Goal: Task Accomplishment & Management: Manage account settings

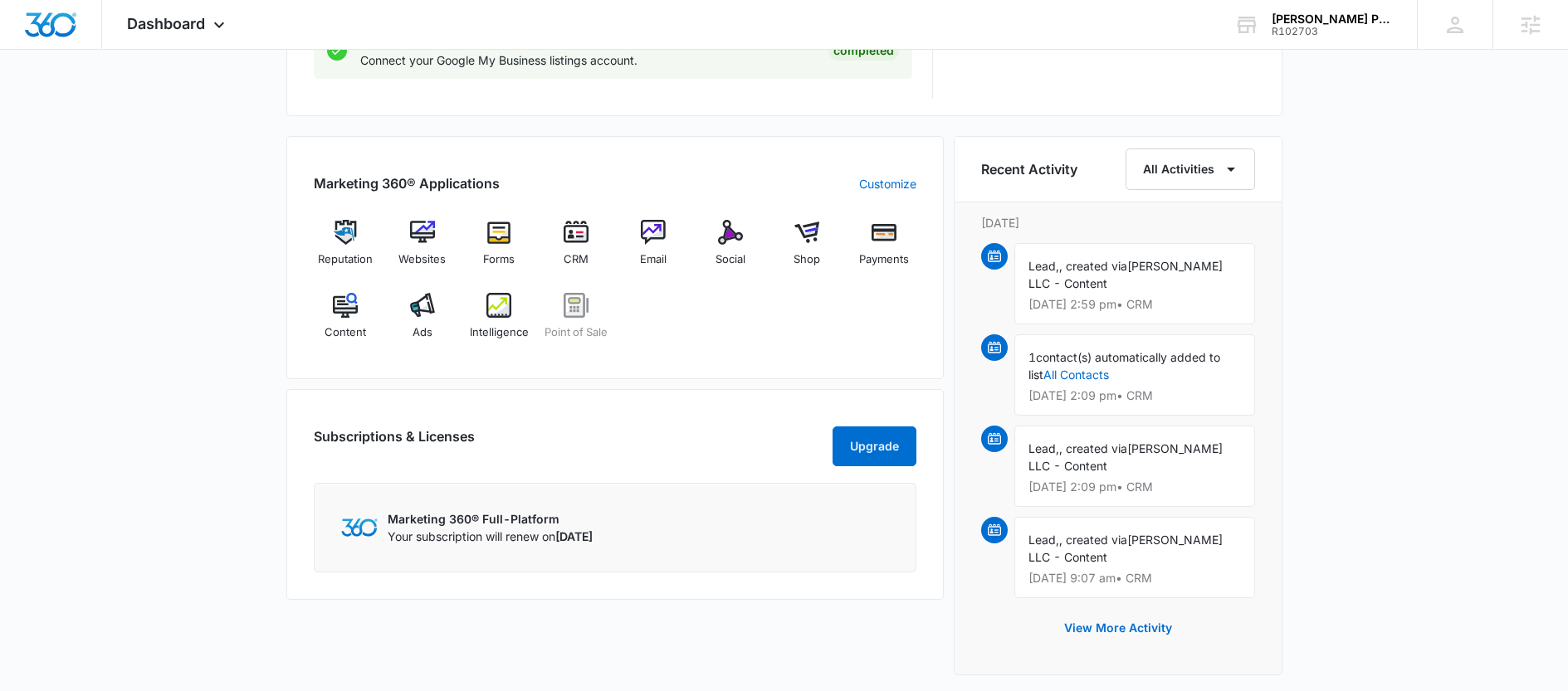
scroll to position [947, 0]
click at [407, 233] on div "Websites" at bounding box center [421, 249] width 64 height 60
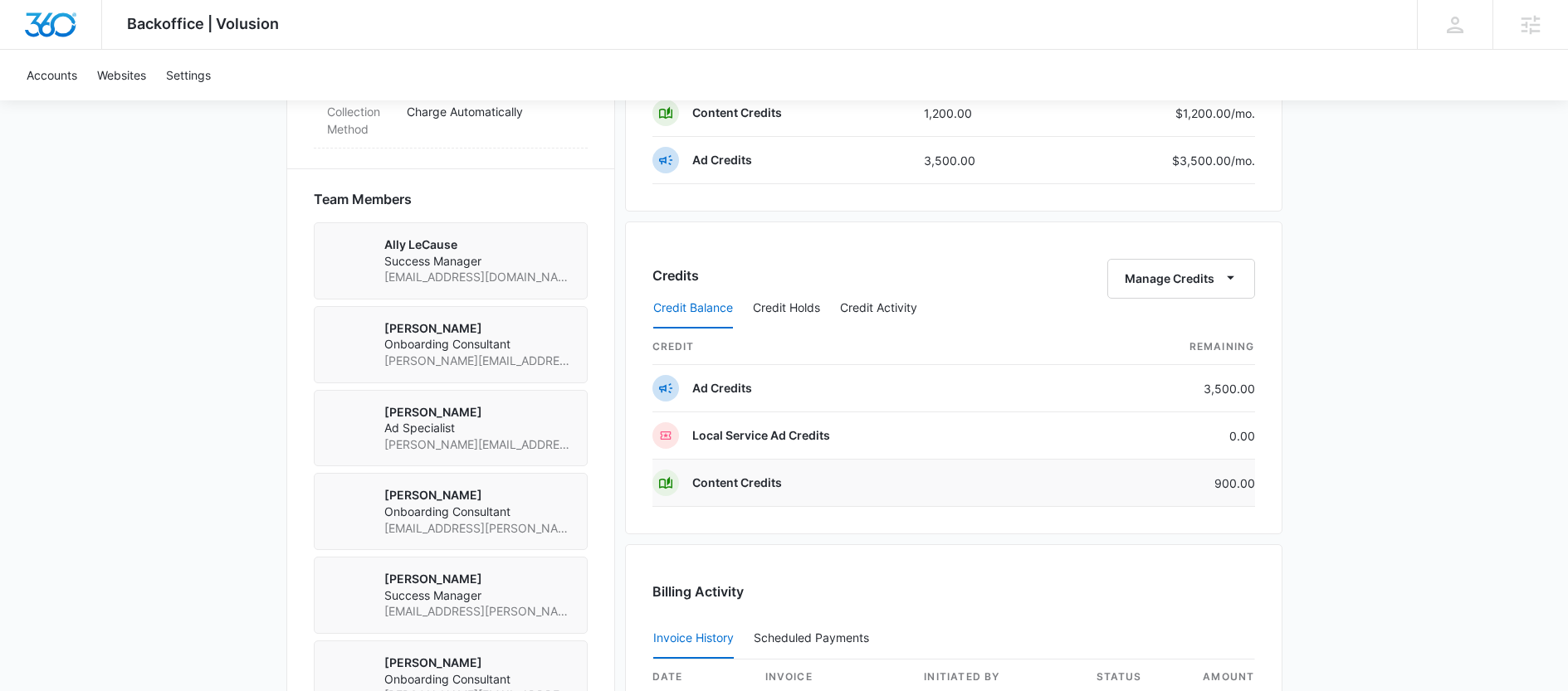
scroll to position [1111, 0]
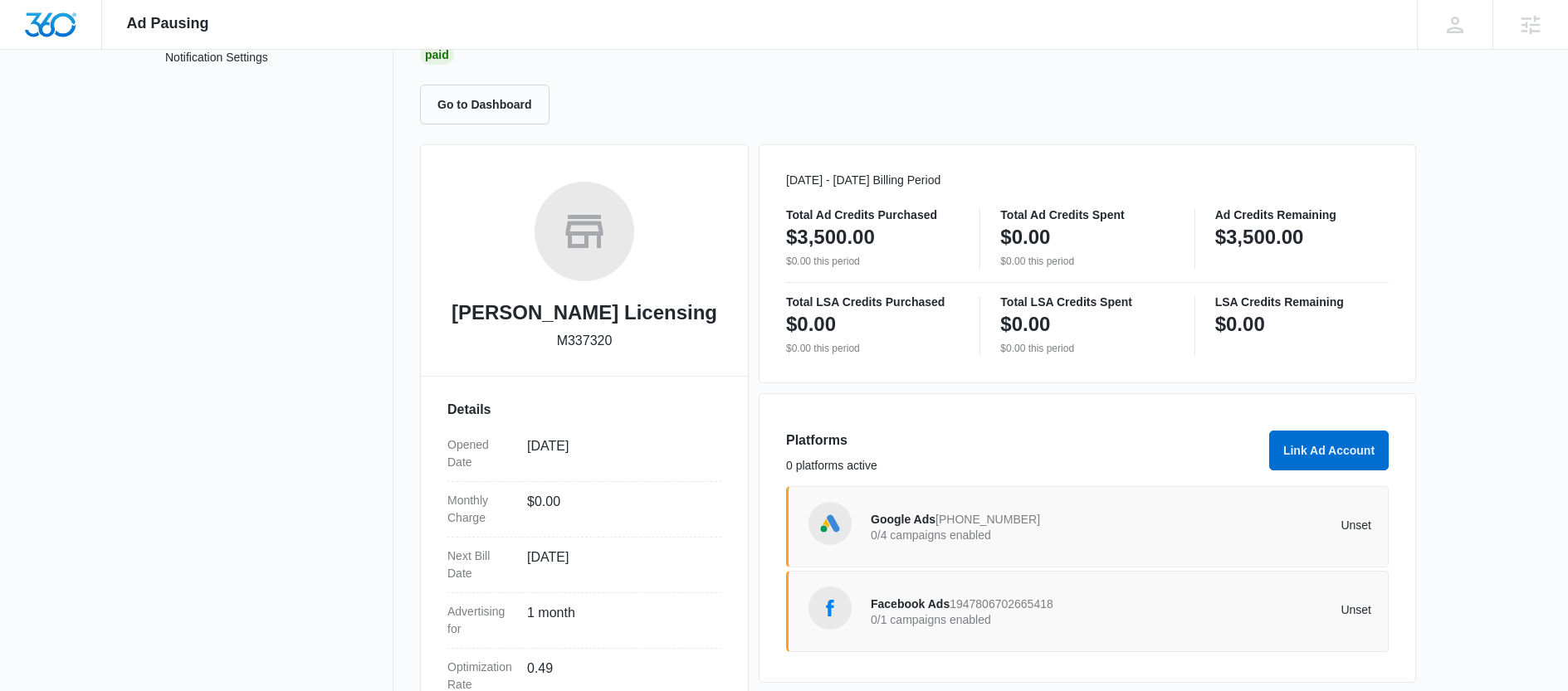
scroll to position [137, 0]
click at [929, 539] on p "0/4 campaigns enabled" at bounding box center [995, 534] width 250 height 12
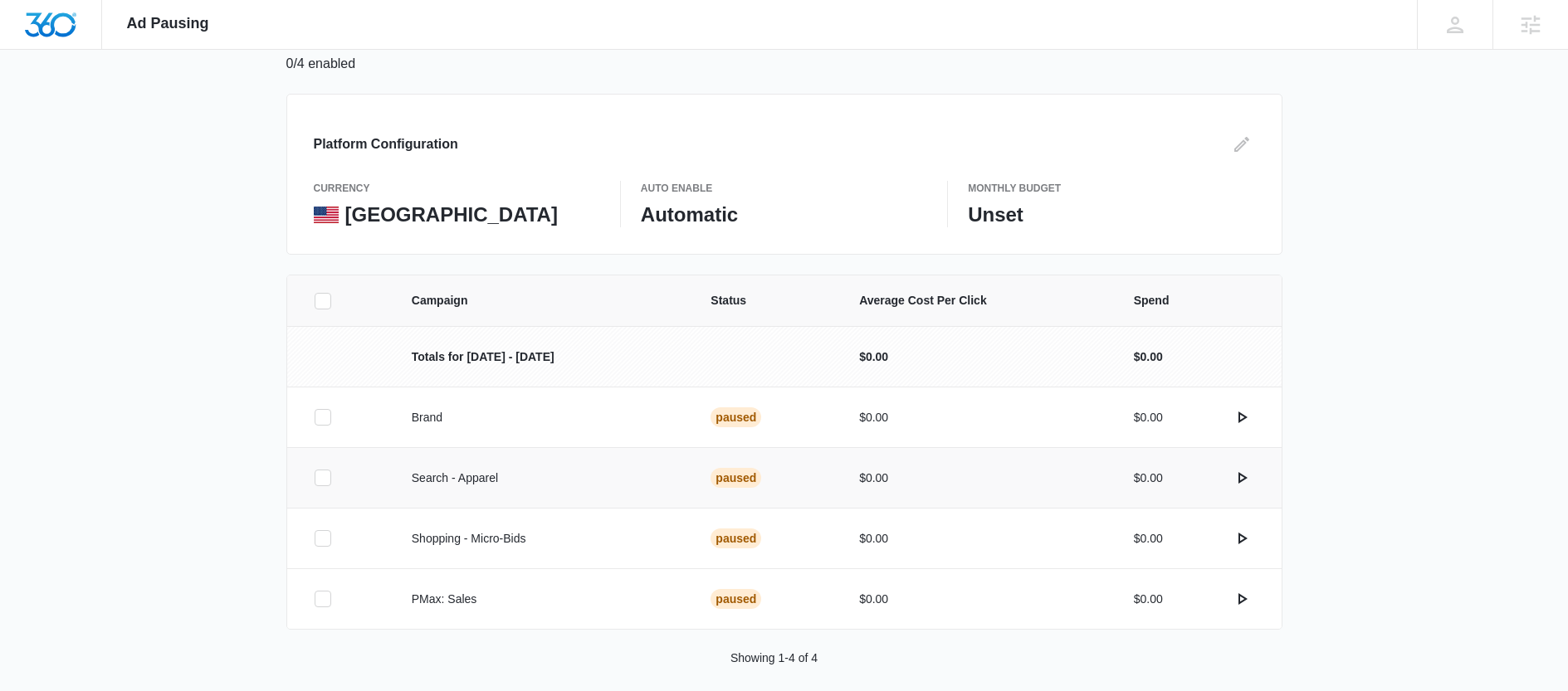
scroll to position [130, 0]
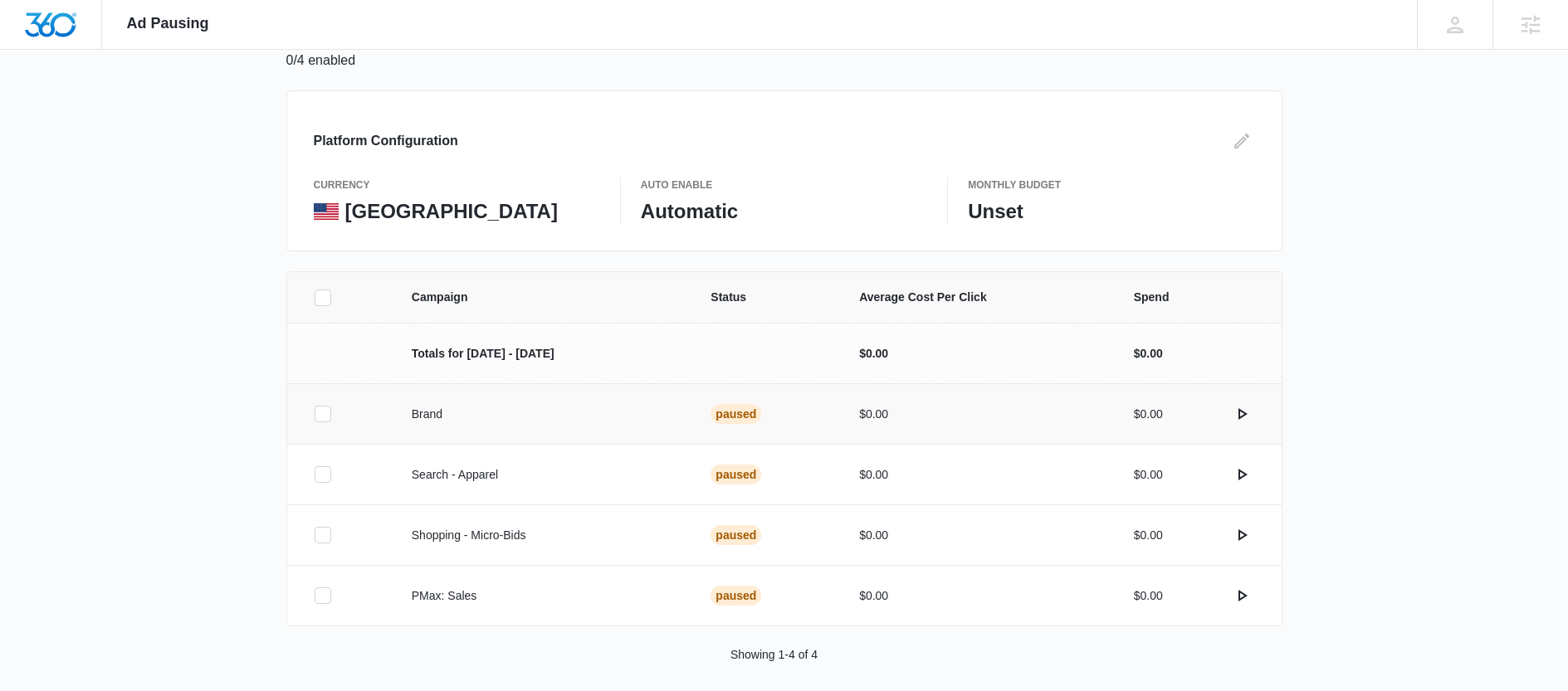
click at [330, 411] on label at bounding box center [342, 414] width 58 height 17
click at [314, 414] on input "checkbox" at bounding box center [313, 414] width 1 height 1
click at [320, 590] on icon at bounding box center [322, 596] width 15 height 15
click at [314, 596] on input "checkbox" at bounding box center [313, 596] width 1 height 1
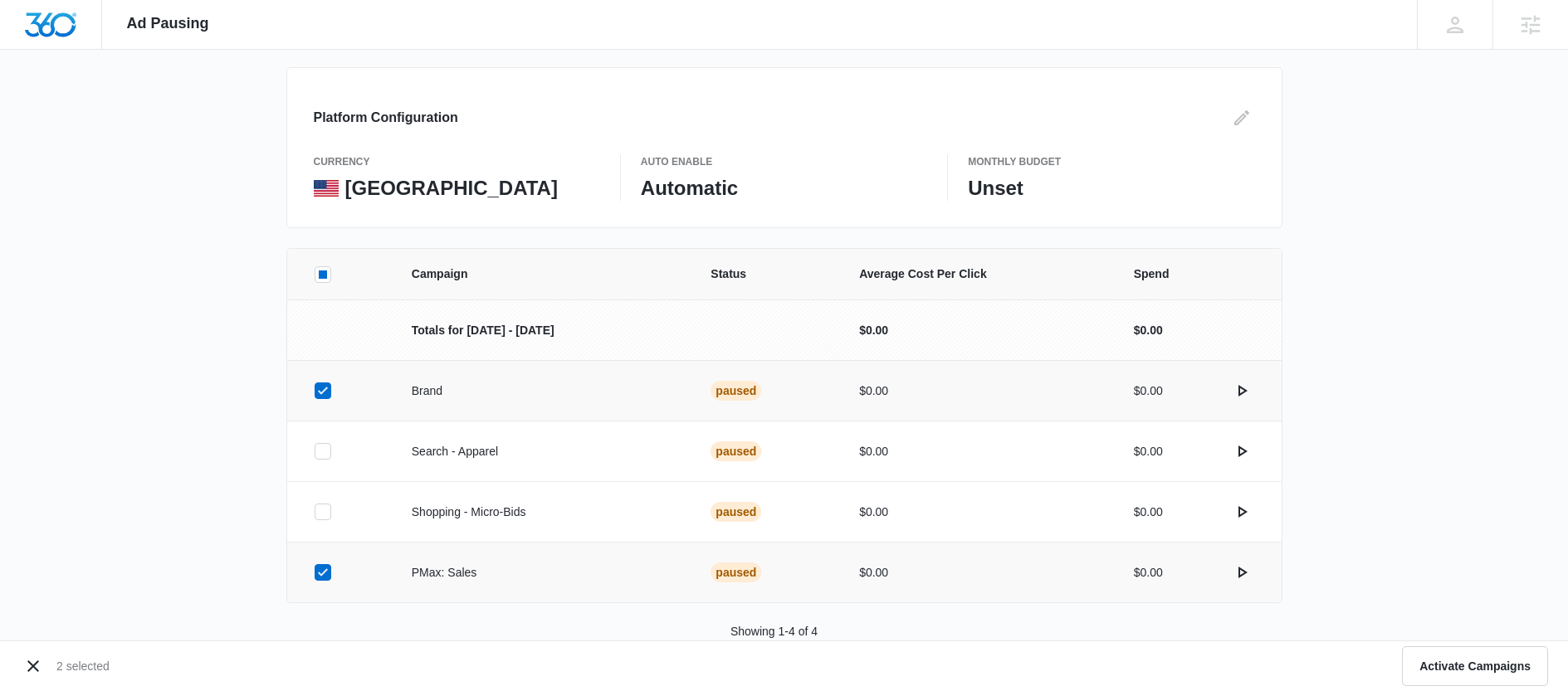
scroll to position [154, 0]
click at [1464, 666] on button "Activate Campaigns" at bounding box center [1475, 666] width 146 height 40
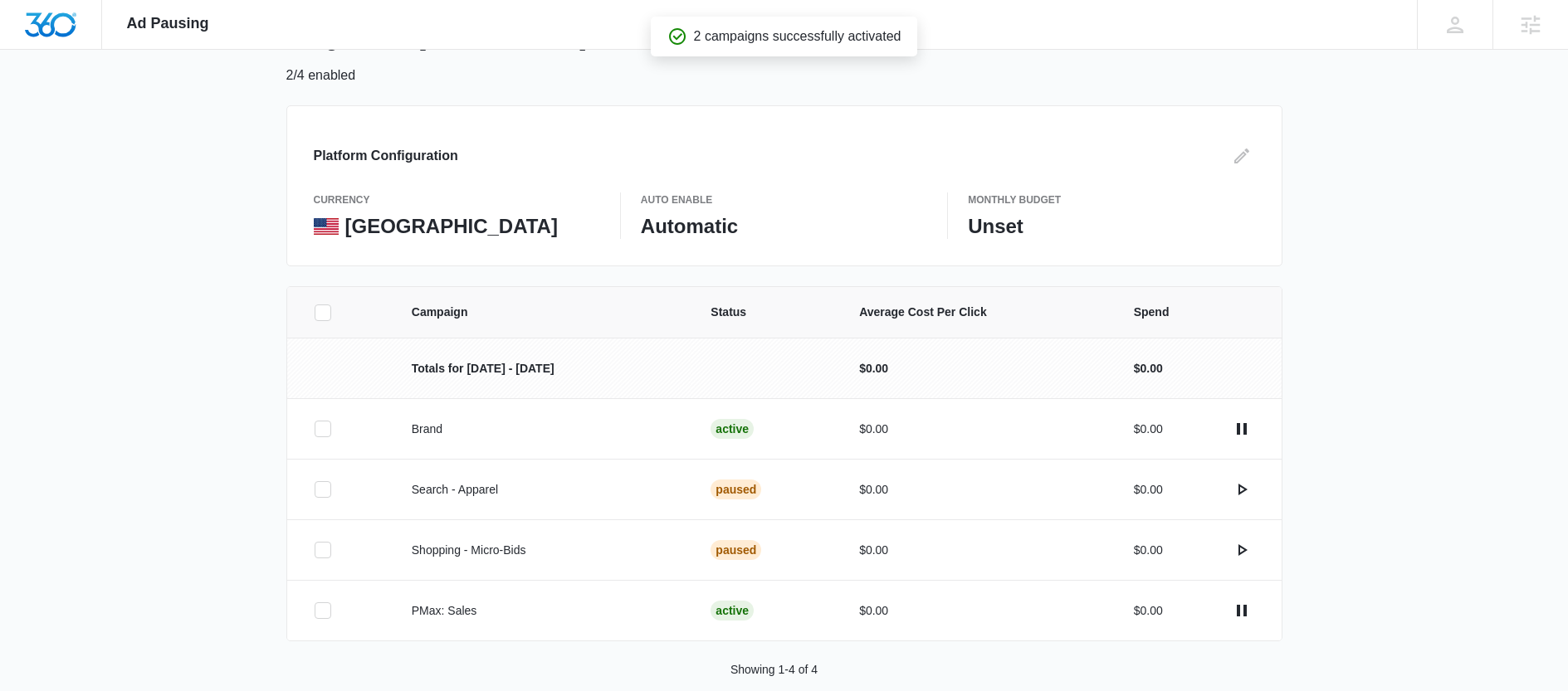
scroll to position [142, 0]
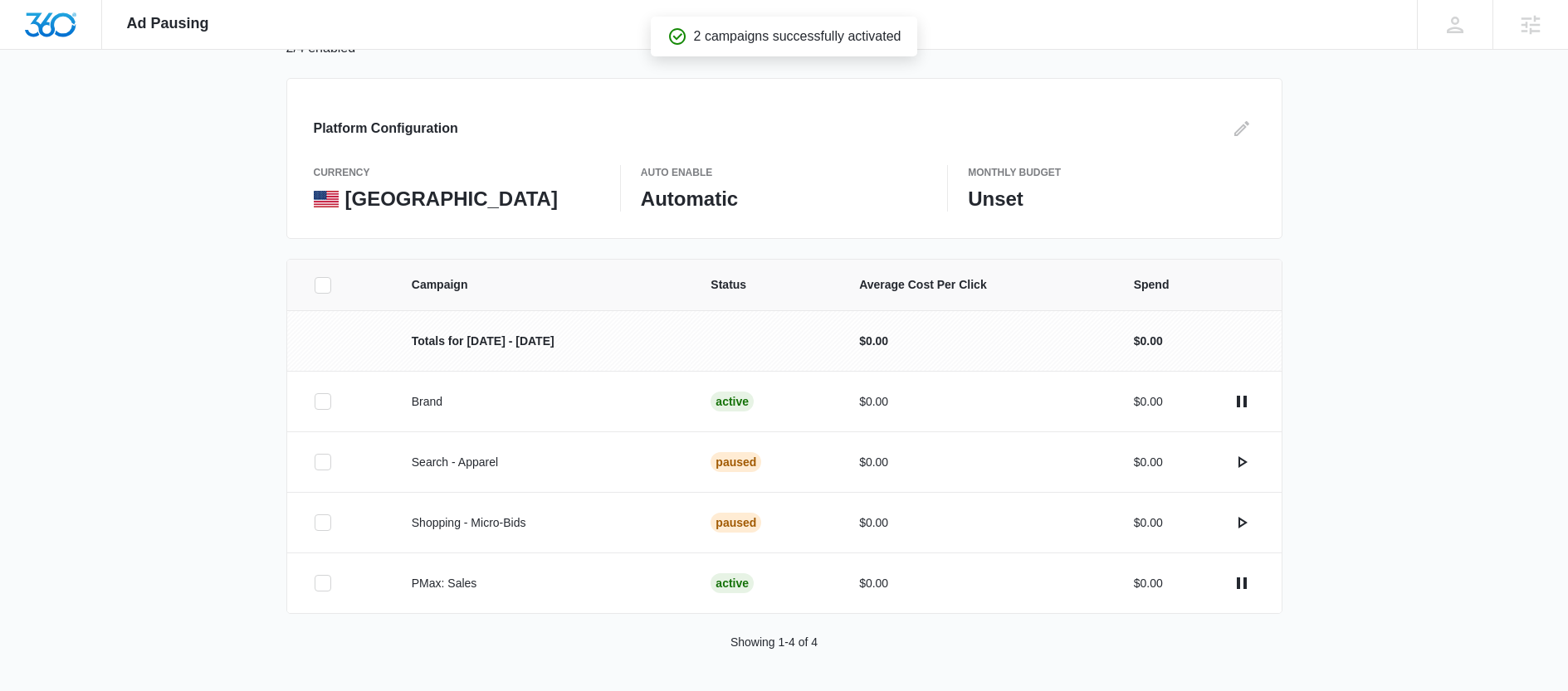
click at [201, 422] on div "Campaign Status Average Cost Per Click Spend Totals for Oct 1 - Oct 31 $0.00 $0…" at bounding box center [784, 475] width 1568 height 432
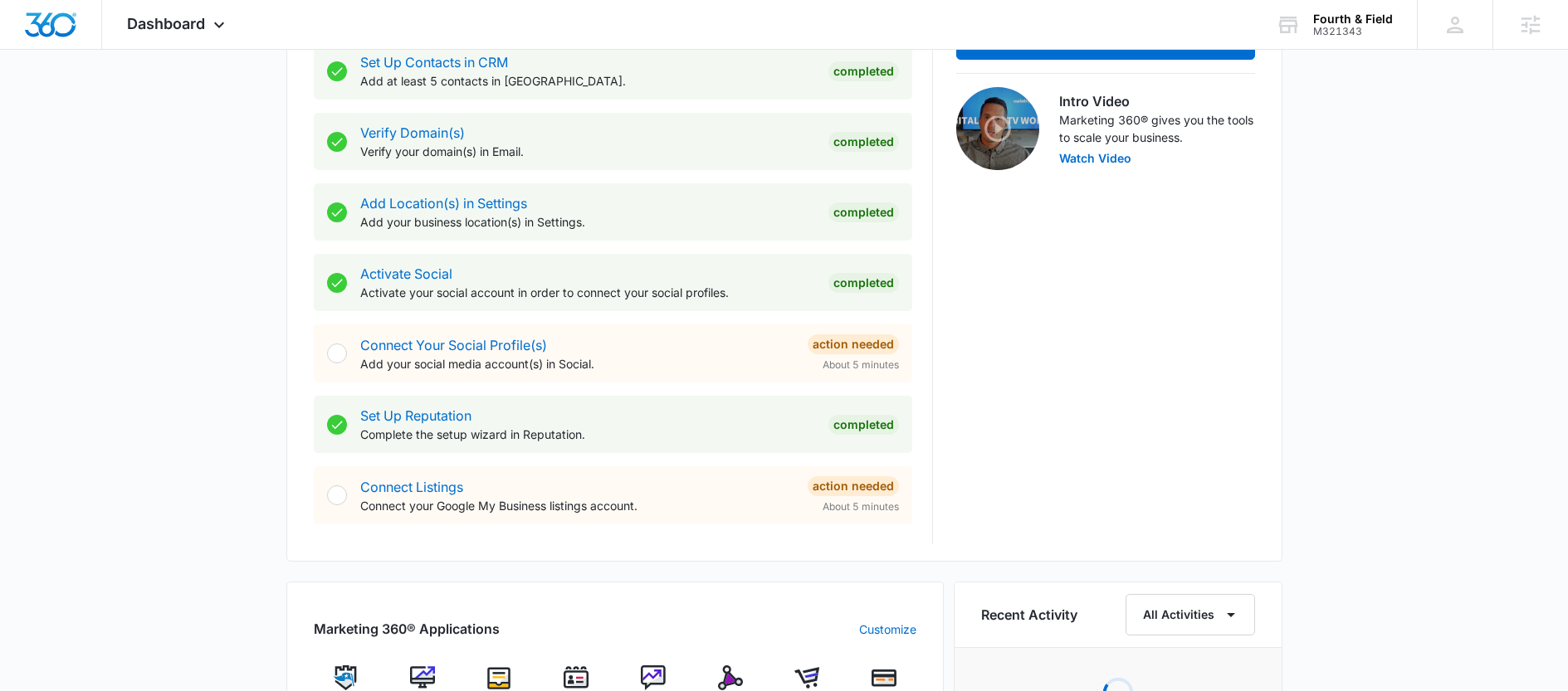
scroll to position [683, 0]
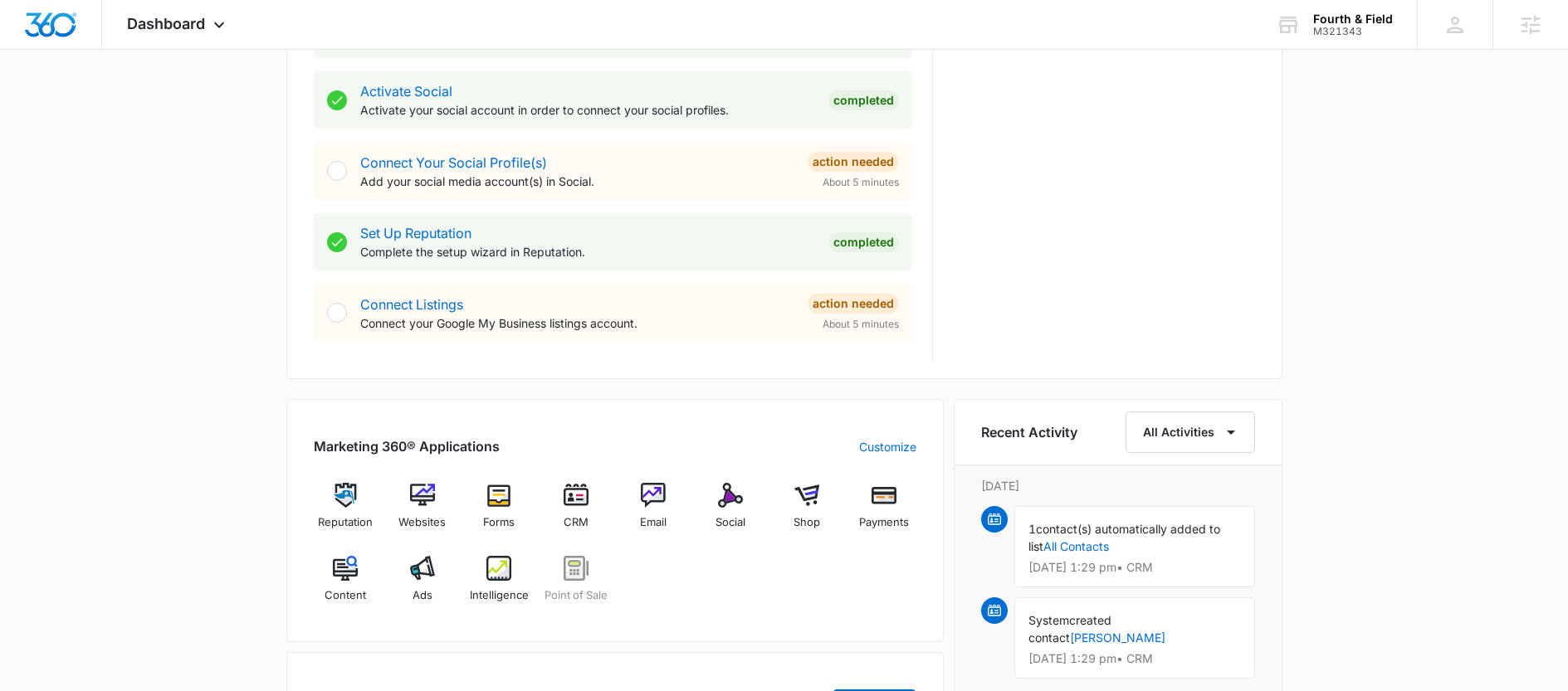
click at [234, 525] on div "Today is Monday, October 13th Good afternoon, Ally! Contacts You have 136 conta…" at bounding box center [784, 342] width 1568 height 1909
click at [431, 503] on img at bounding box center [422, 495] width 25 height 25
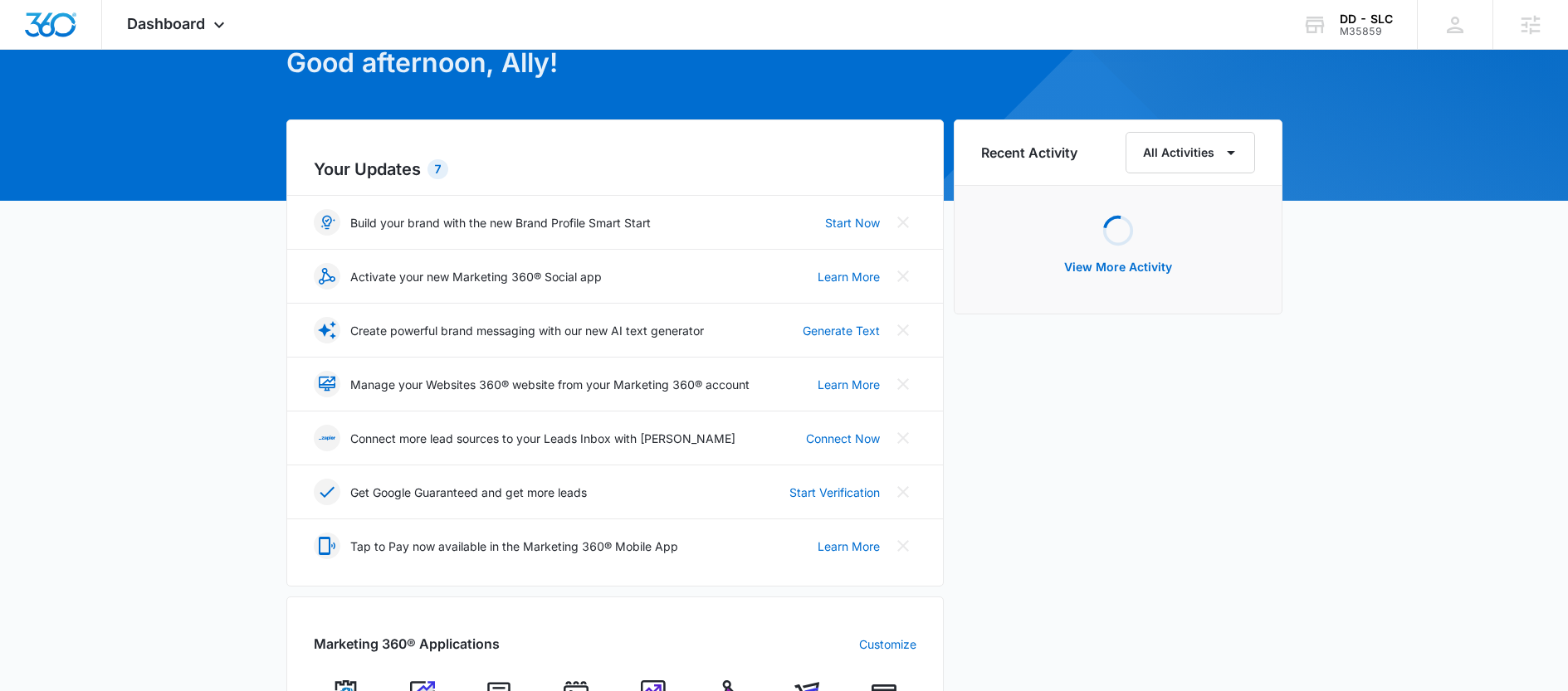
scroll to position [303, 0]
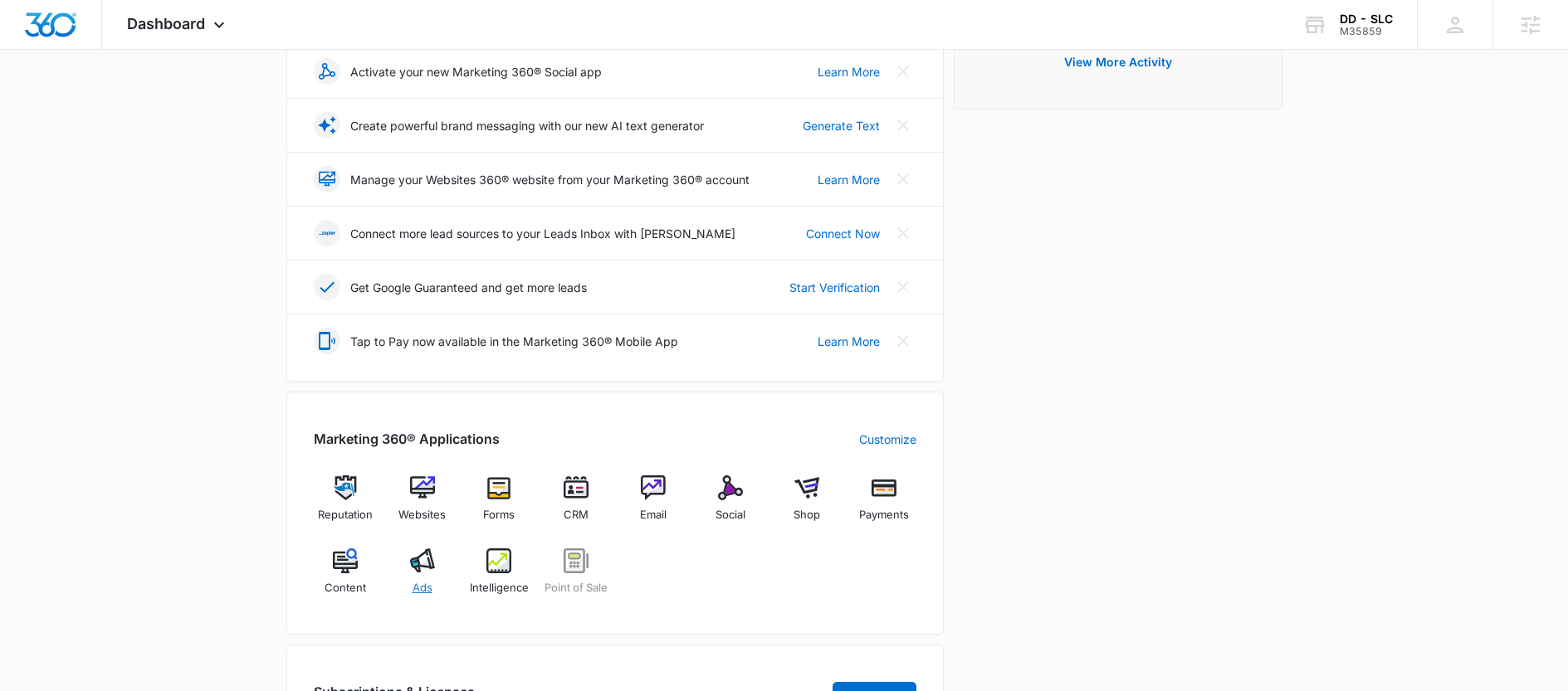
click at [447, 578] on div "Ads" at bounding box center [421, 578] width 64 height 60
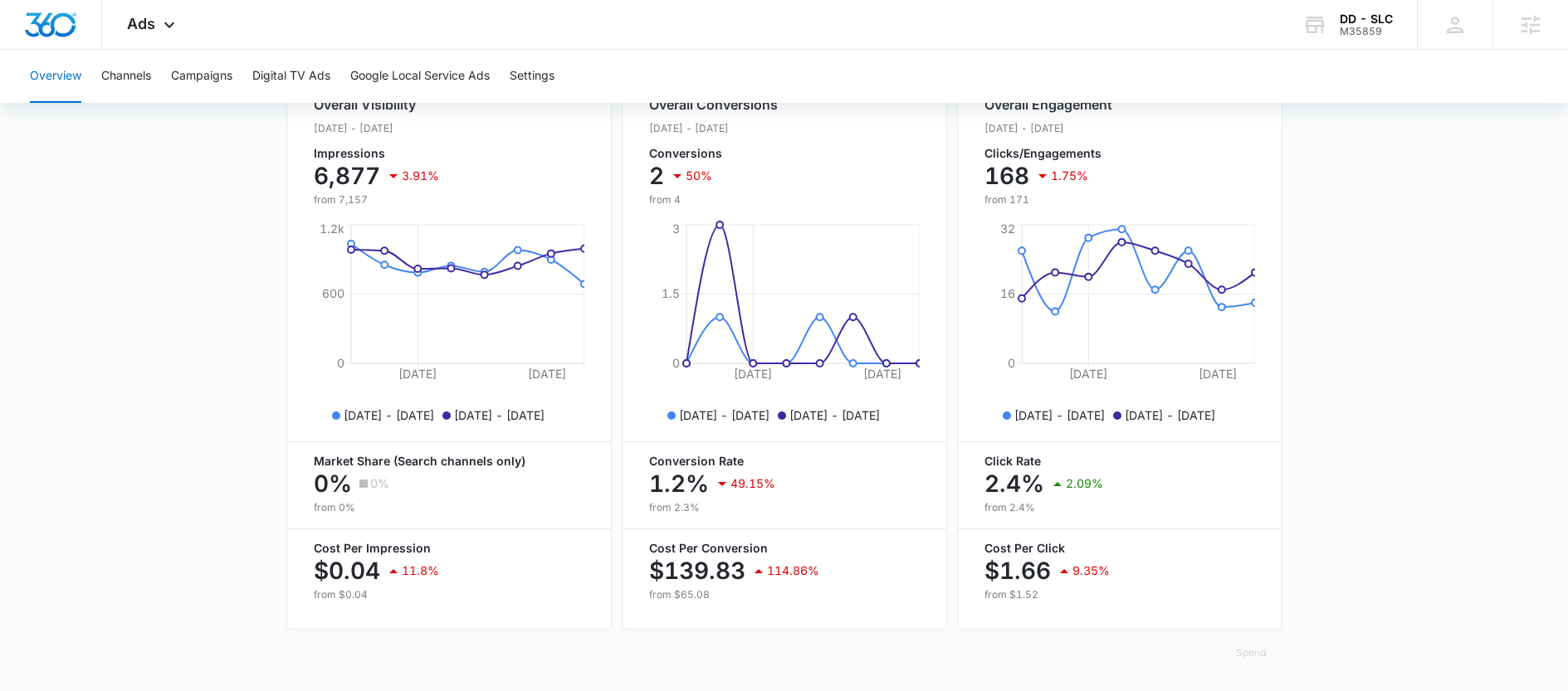
scroll to position [669, 0]
click at [191, 89] on button "Campaigns" at bounding box center [201, 76] width 61 height 53
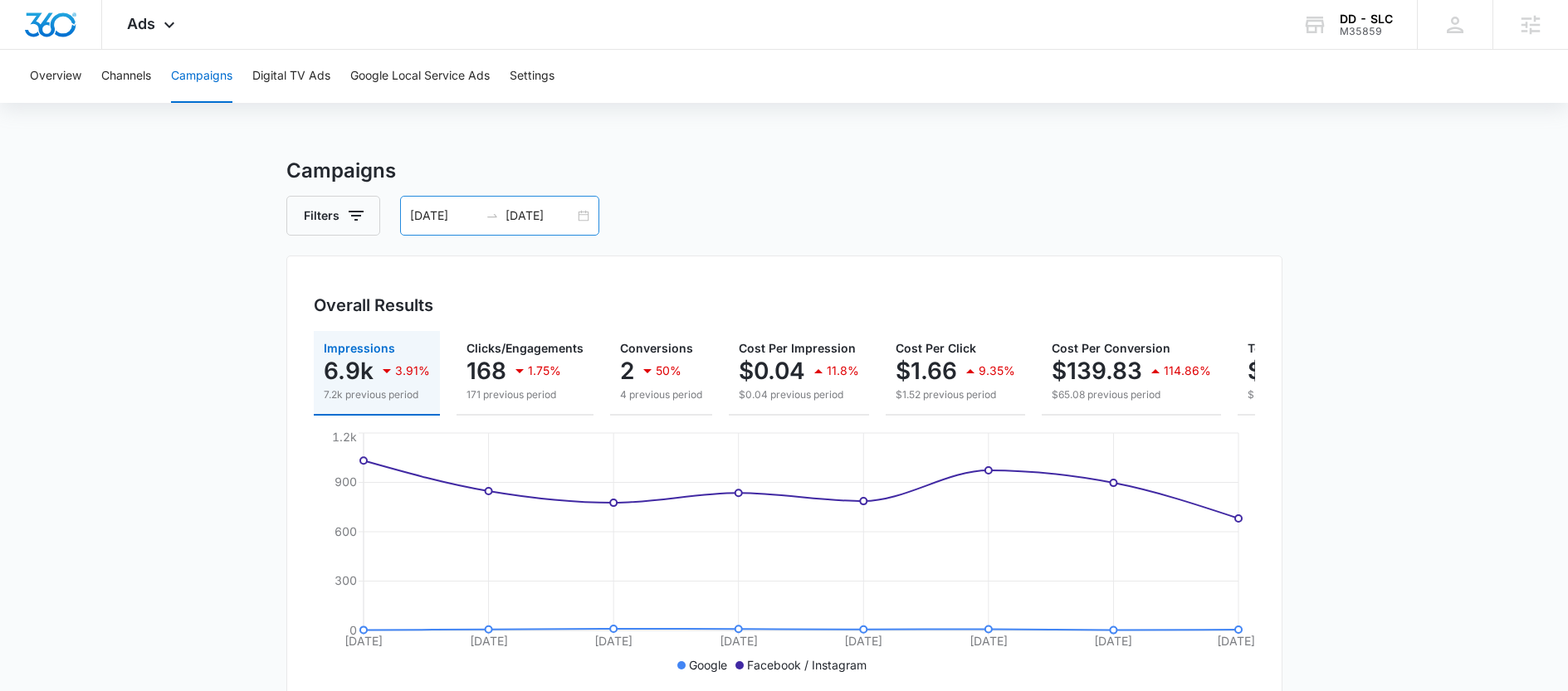
click at [498, 212] on div at bounding box center [492, 215] width 27 height 13
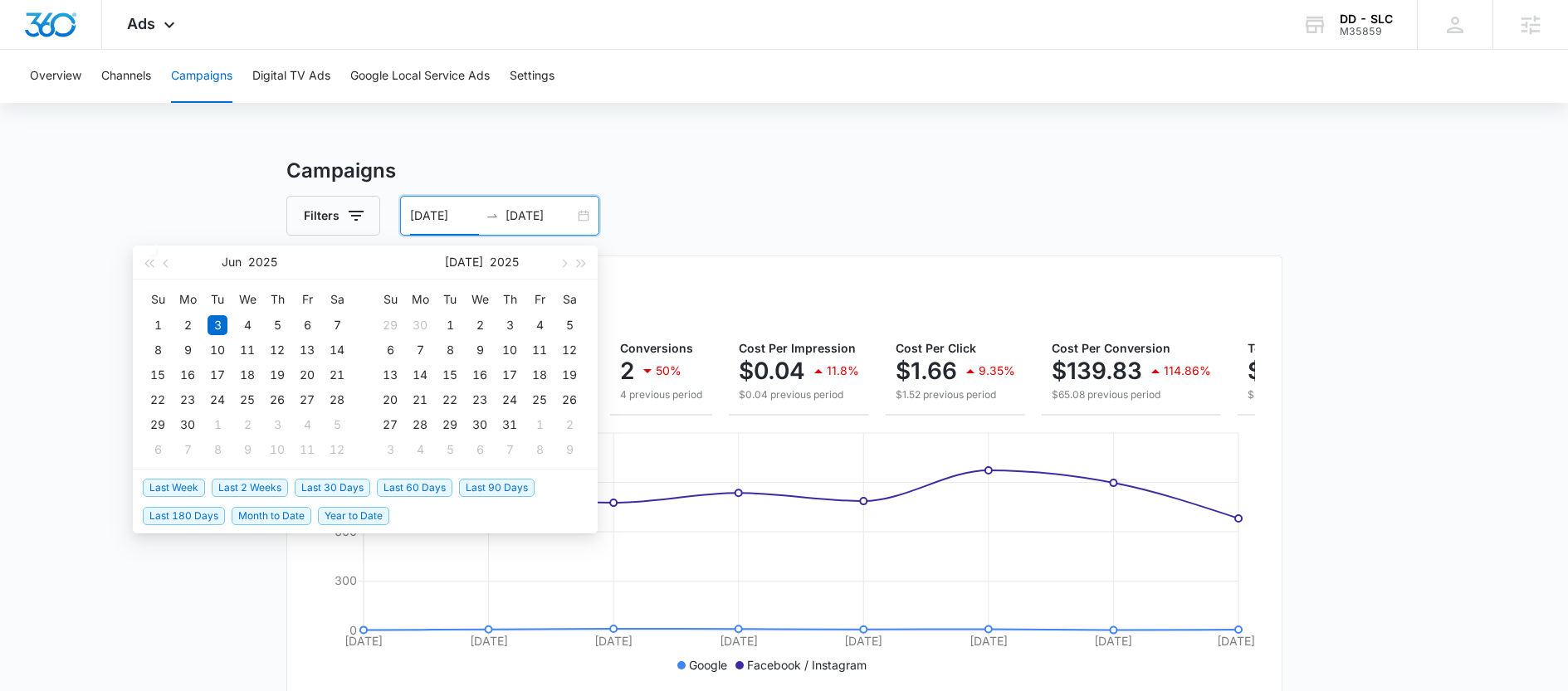
click at [295, 487] on span "Last 30 Days" at bounding box center [333, 488] width 76 height 18
type input "09/13/2025"
type input "10/13/2025"
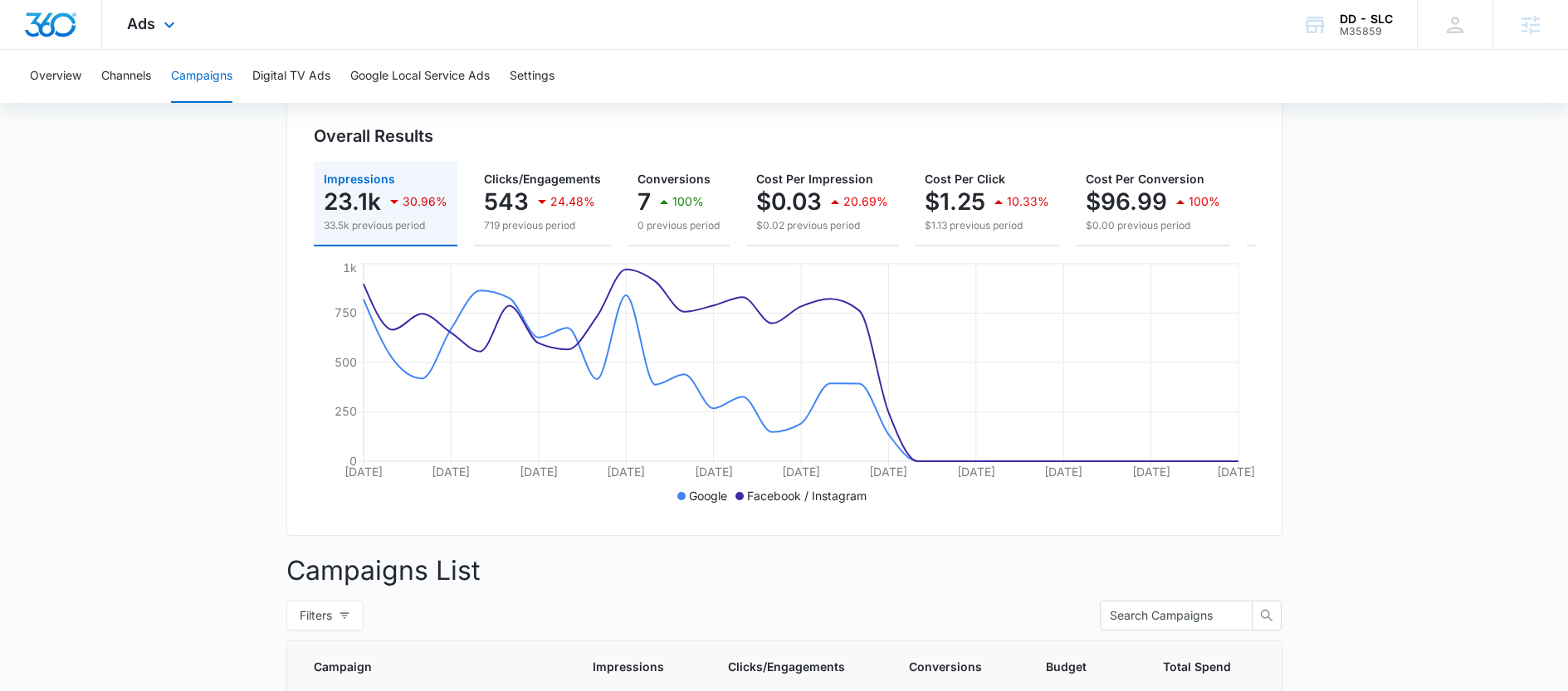
scroll to position [165, 0]
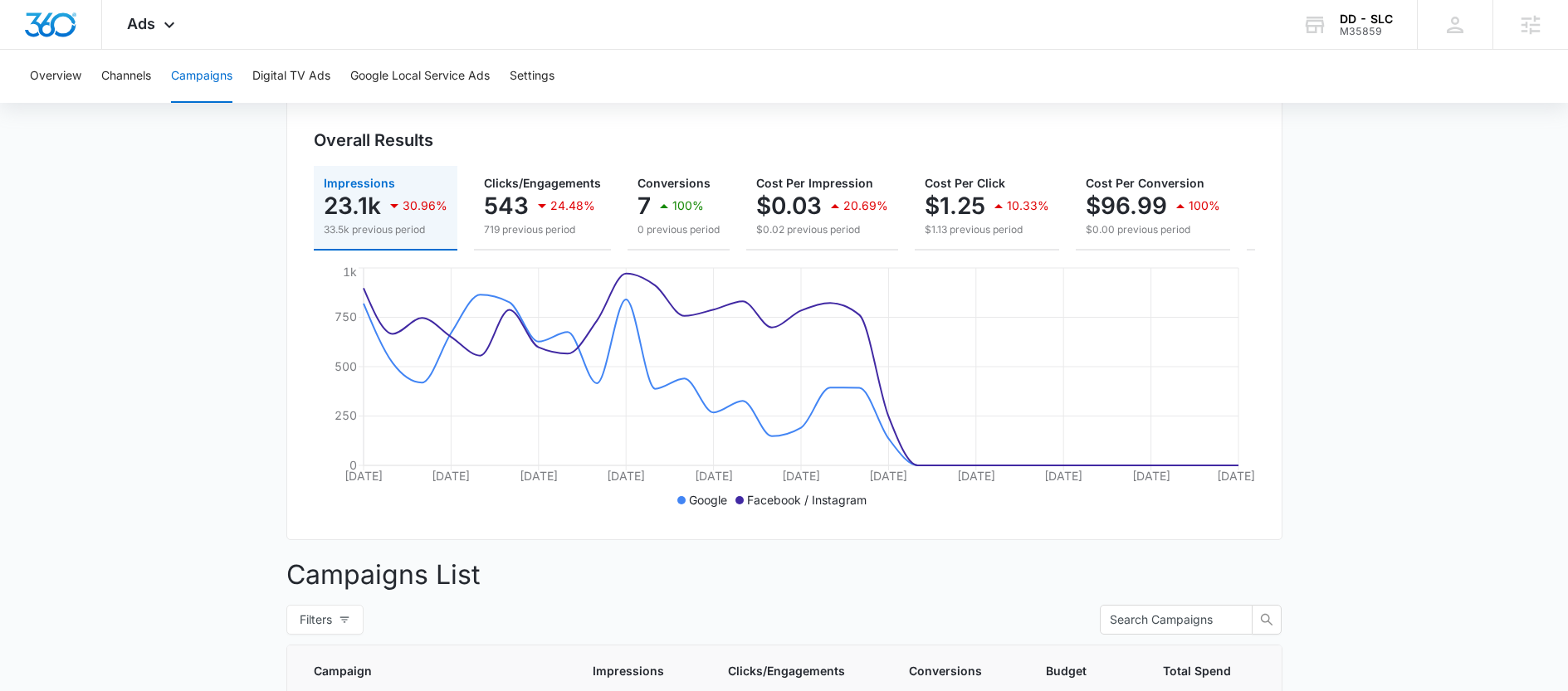
click at [263, 431] on main "Campaigns Filters 09/13/2025 10/13/2025 Overall Results Impressions 23.1k 30.96…" at bounding box center [784, 590] width 1568 height 1200
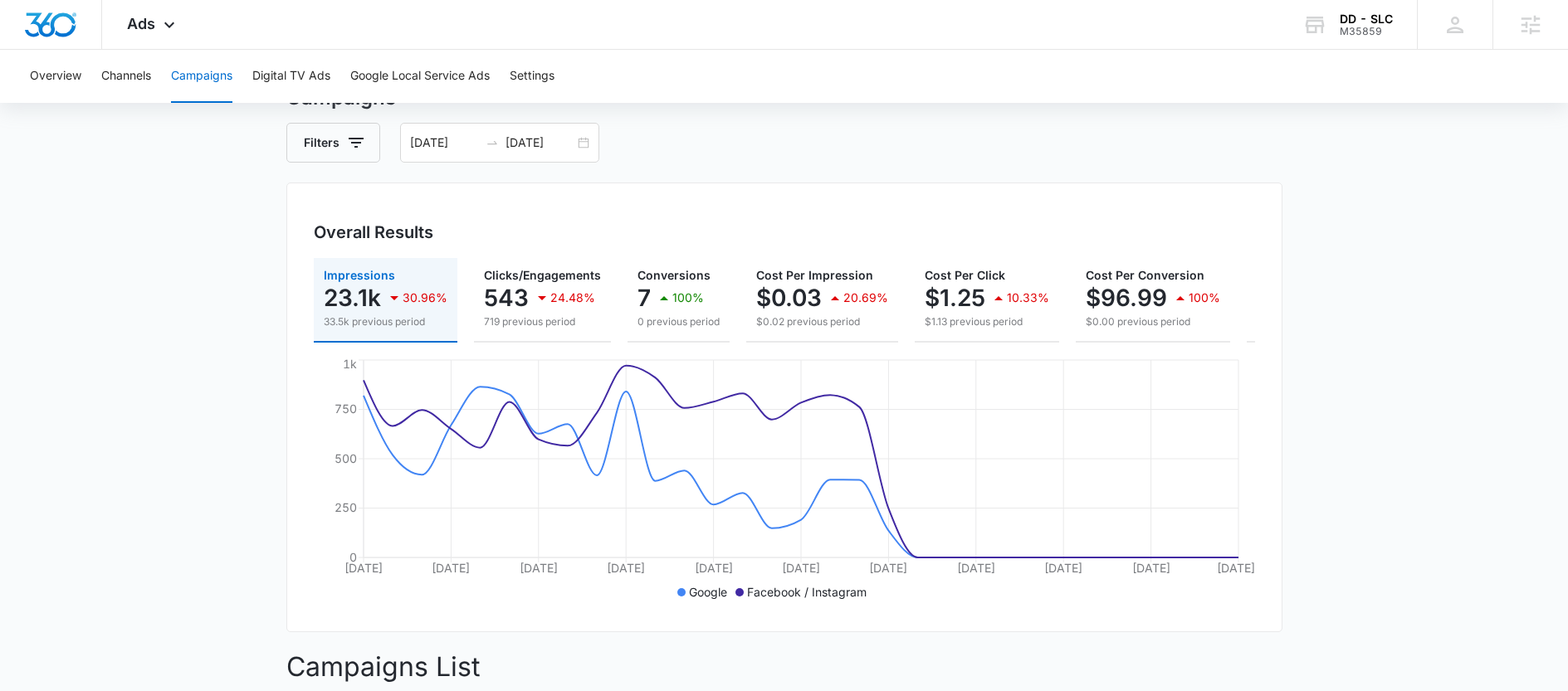
scroll to position [64, 0]
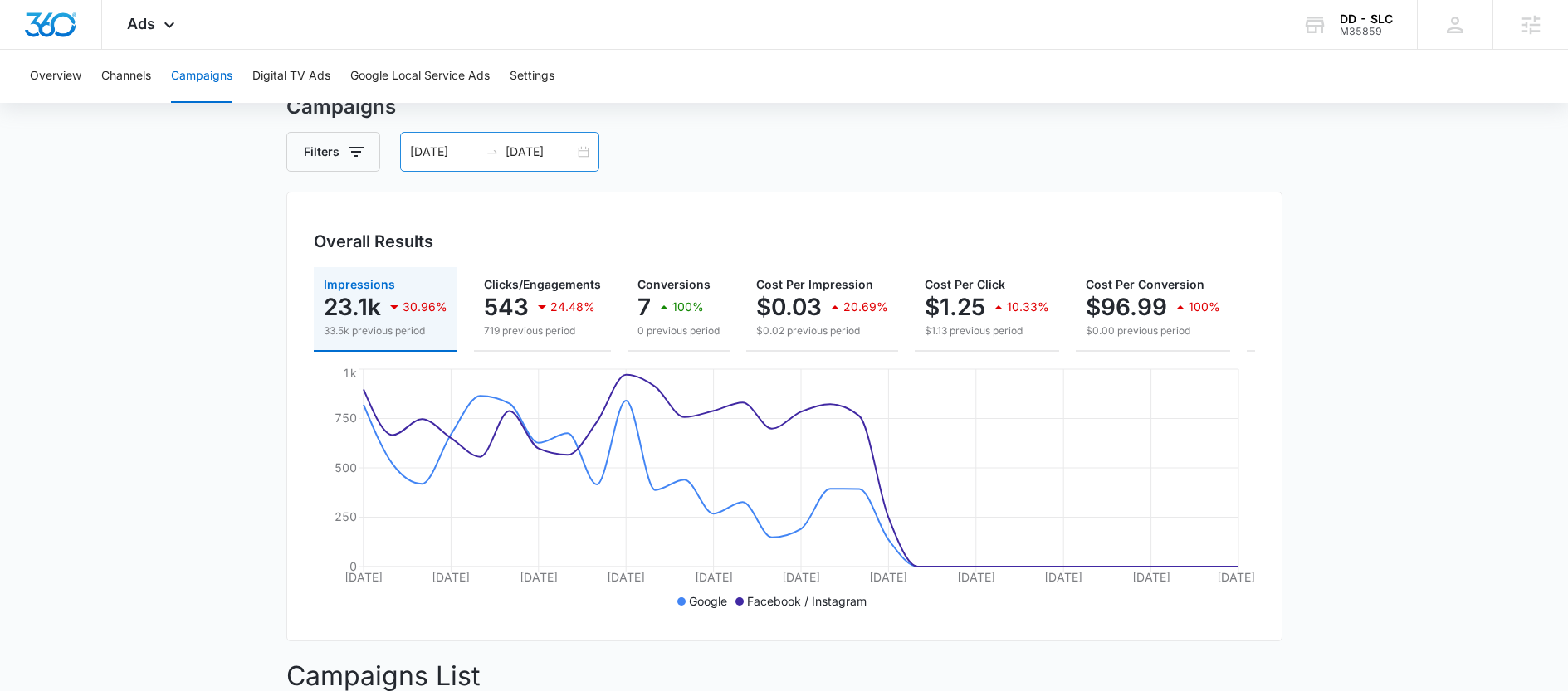
click at [538, 168] on div "09/13/2025 10/13/2025" at bounding box center [500, 152] width 200 height 40
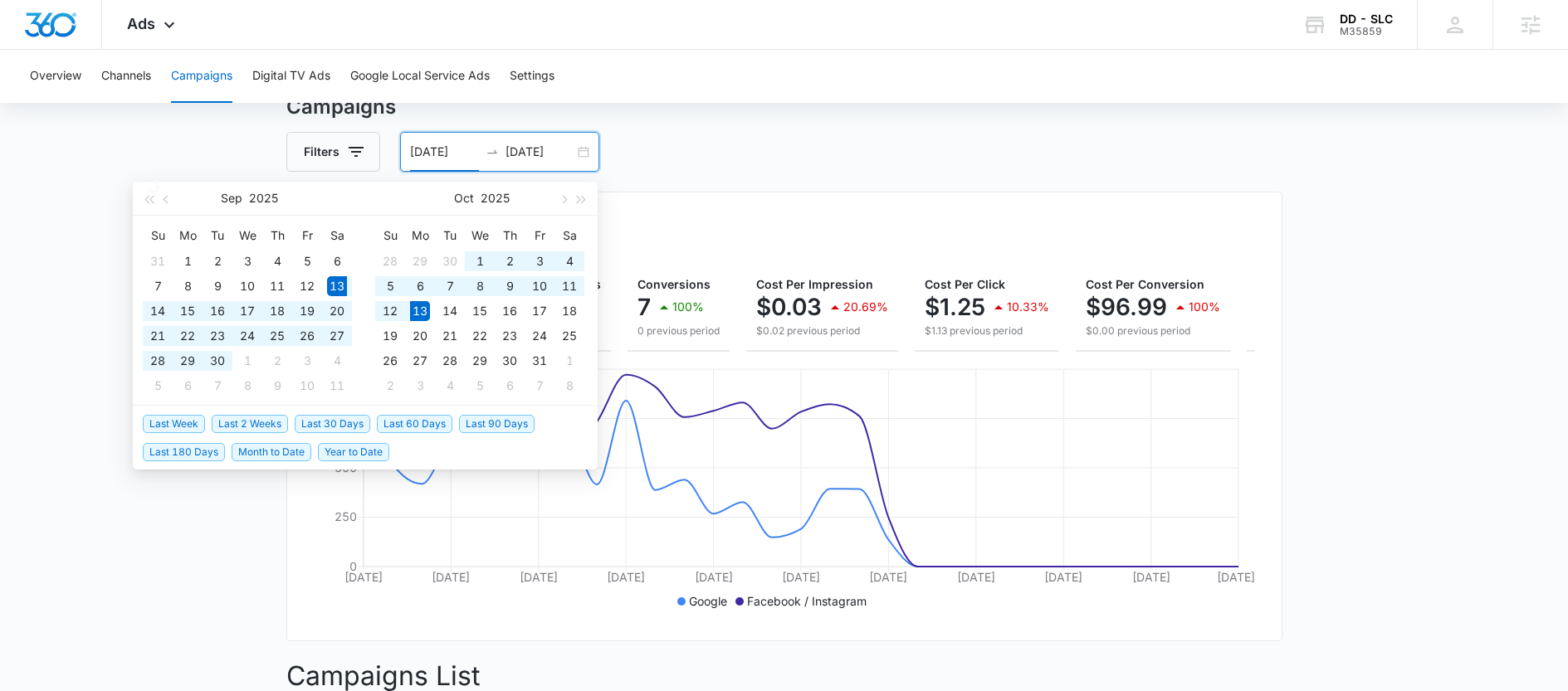
type input "09/13/2025"
click at [348, 419] on span "Last 30 Days" at bounding box center [333, 424] width 76 height 18
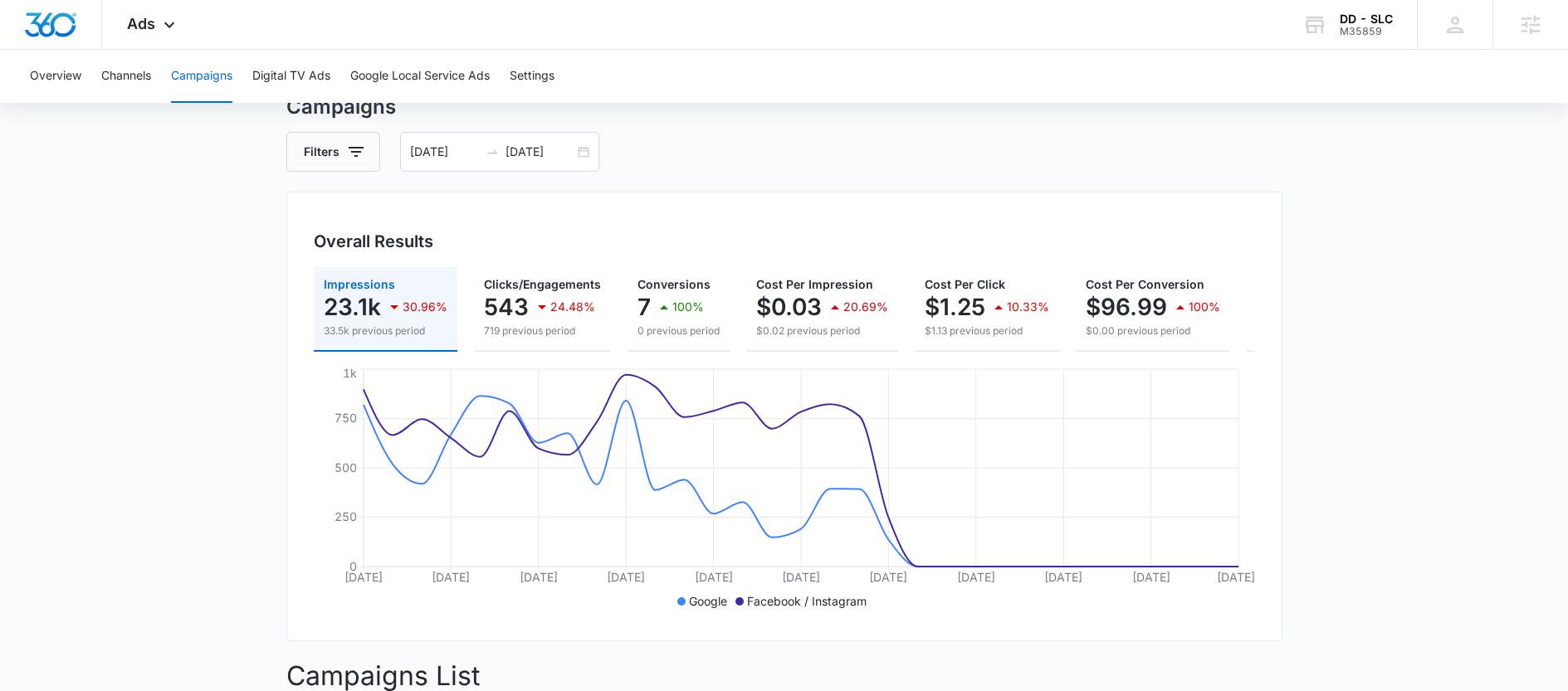
click at [236, 393] on main "Campaigns Filters 09/13/2025 10/13/2025 Overall Results Impressions 23.1k 30.96…" at bounding box center [784, 692] width 1568 height 1200
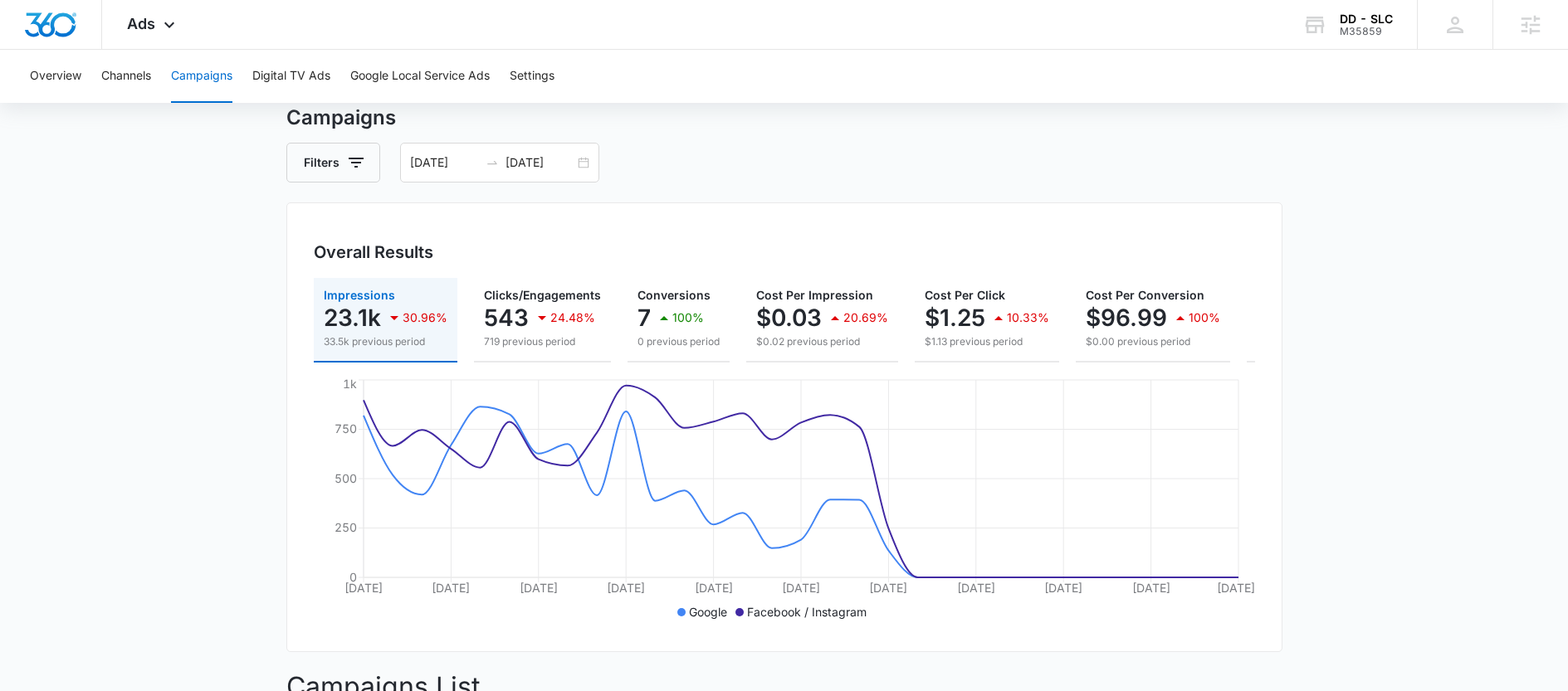
scroll to position [0, 0]
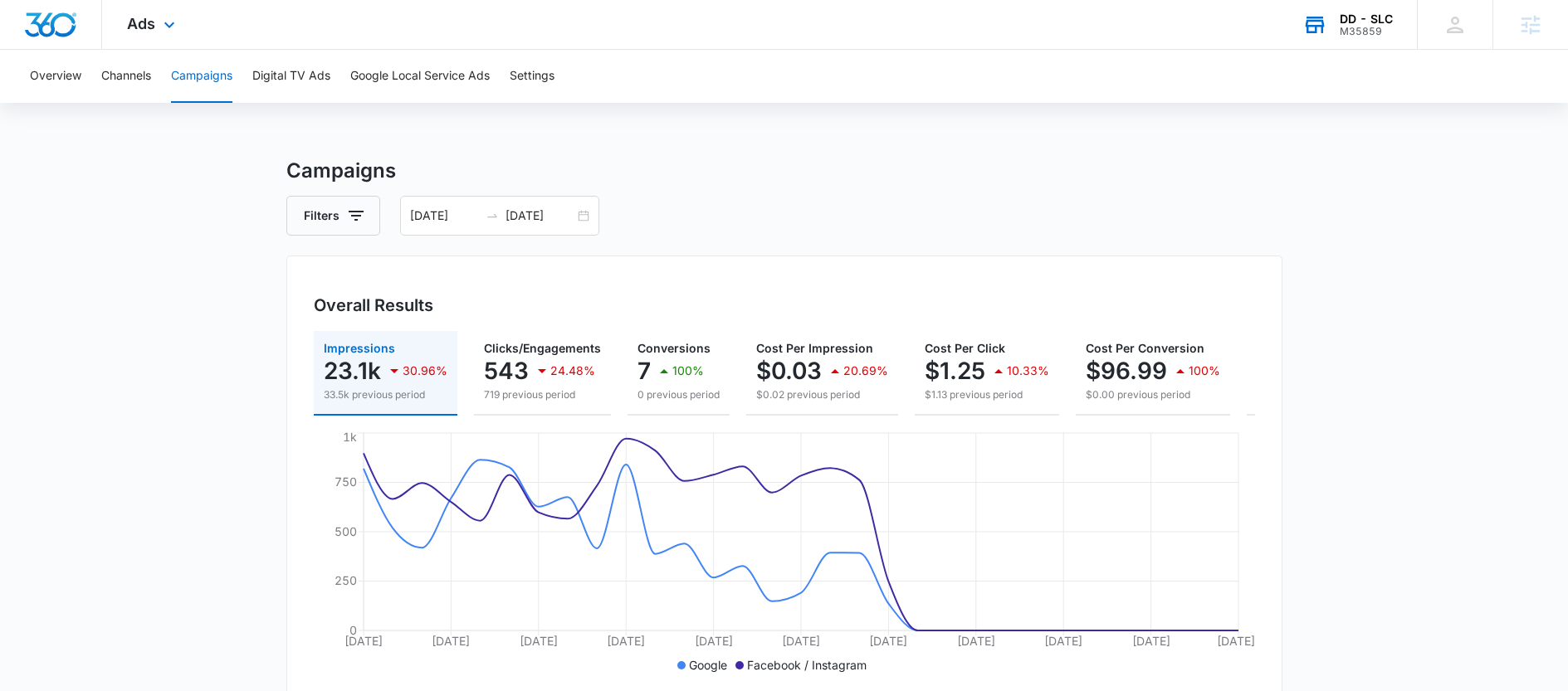
click at [1379, 20] on div "DD - SLC" at bounding box center [1366, 18] width 53 height 13
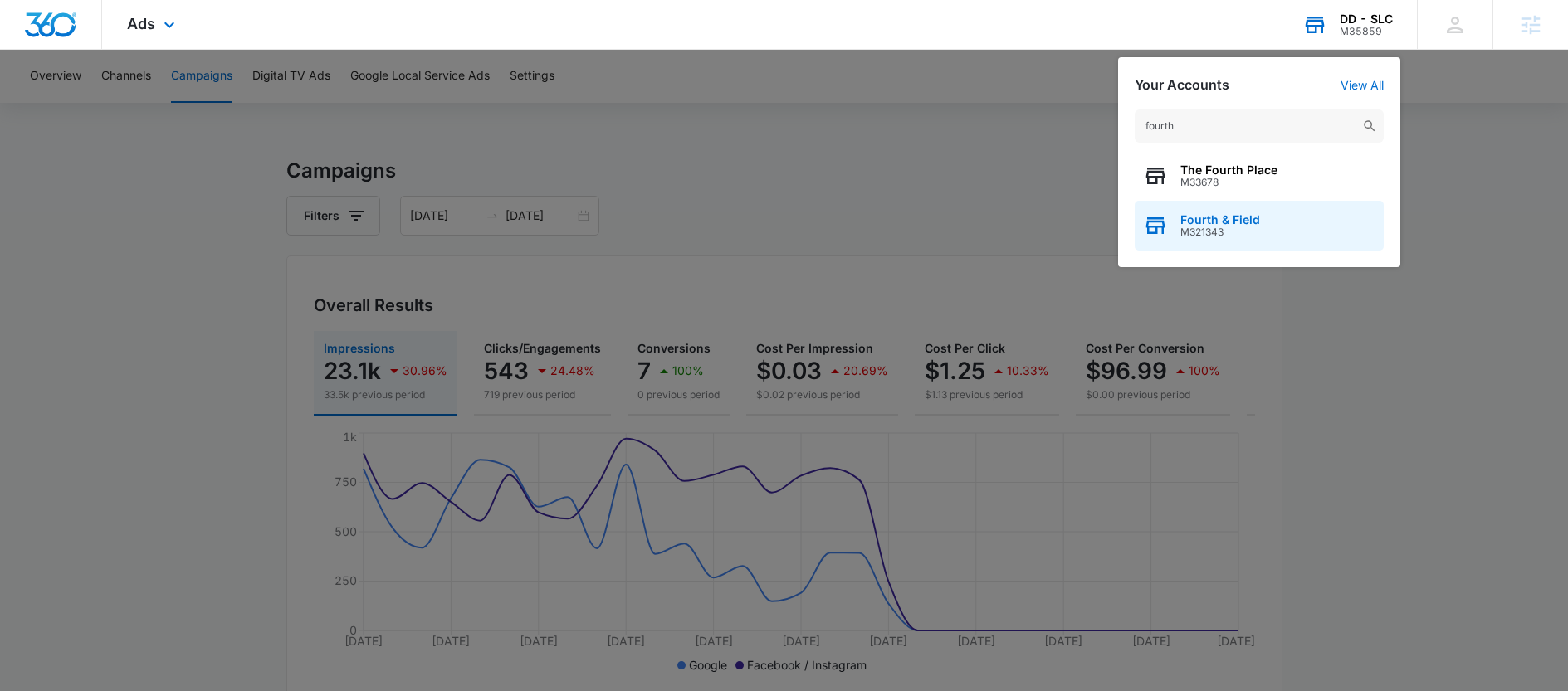
type input "fourth"
click at [1270, 227] on div "Fourth & Field M321343" at bounding box center [1258, 225] width 249 height 50
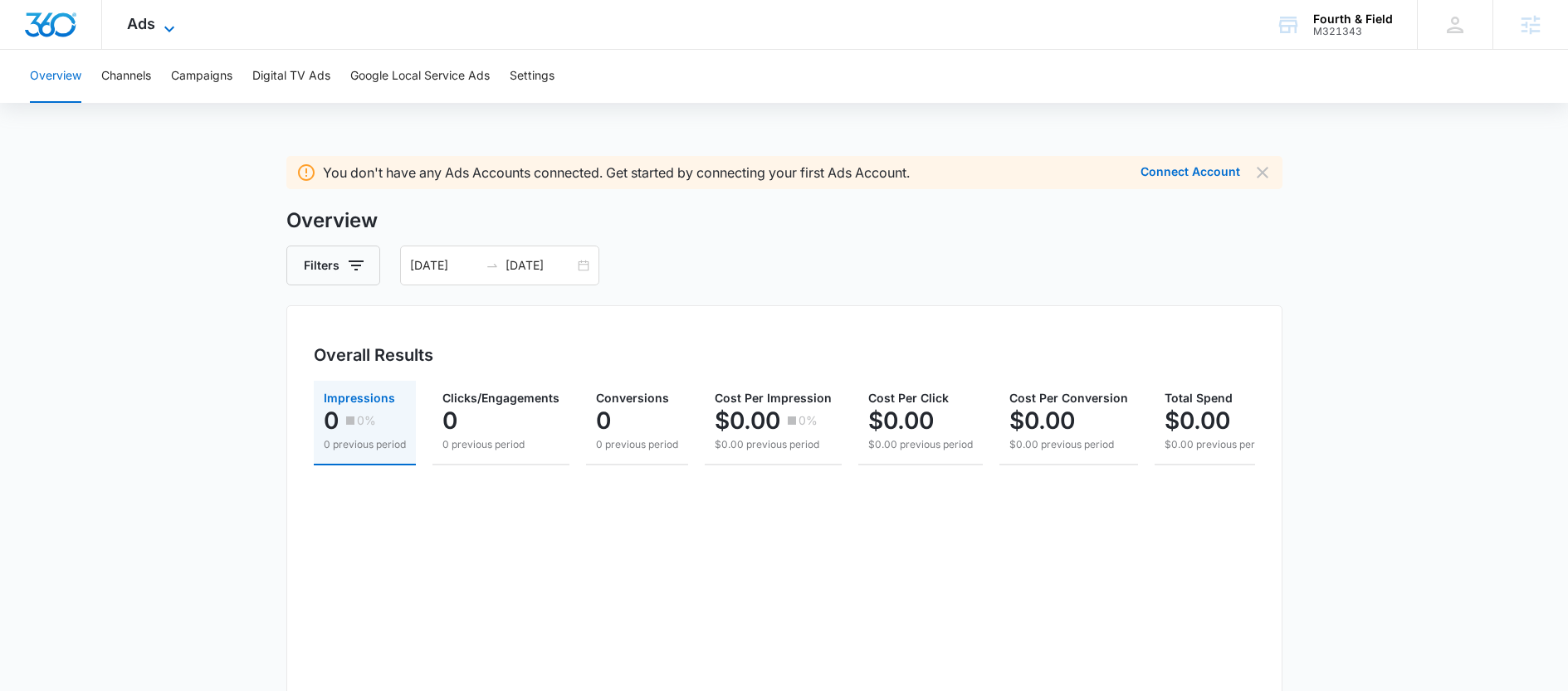
click at [149, 18] on span "Ads" at bounding box center [140, 23] width 29 height 18
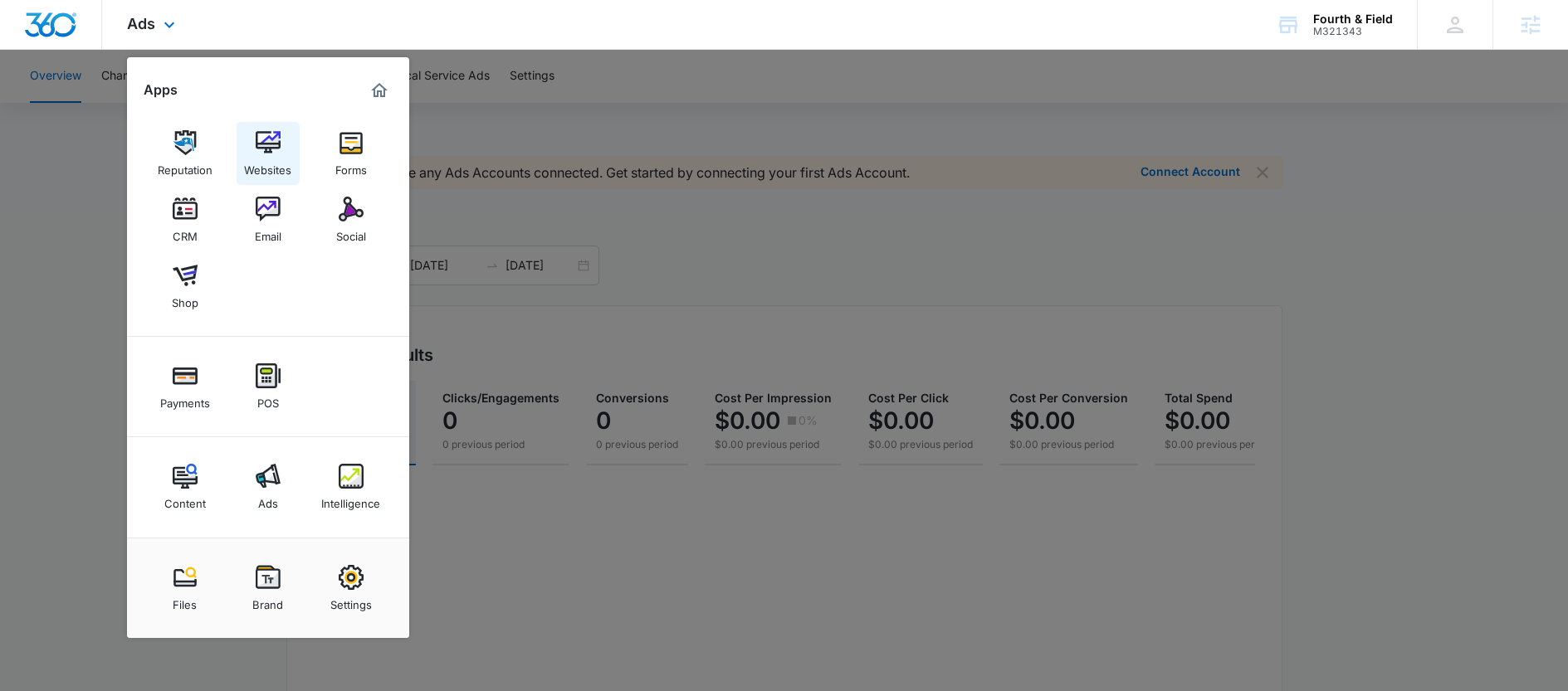
click at [266, 147] on img at bounding box center [268, 142] width 25 height 25
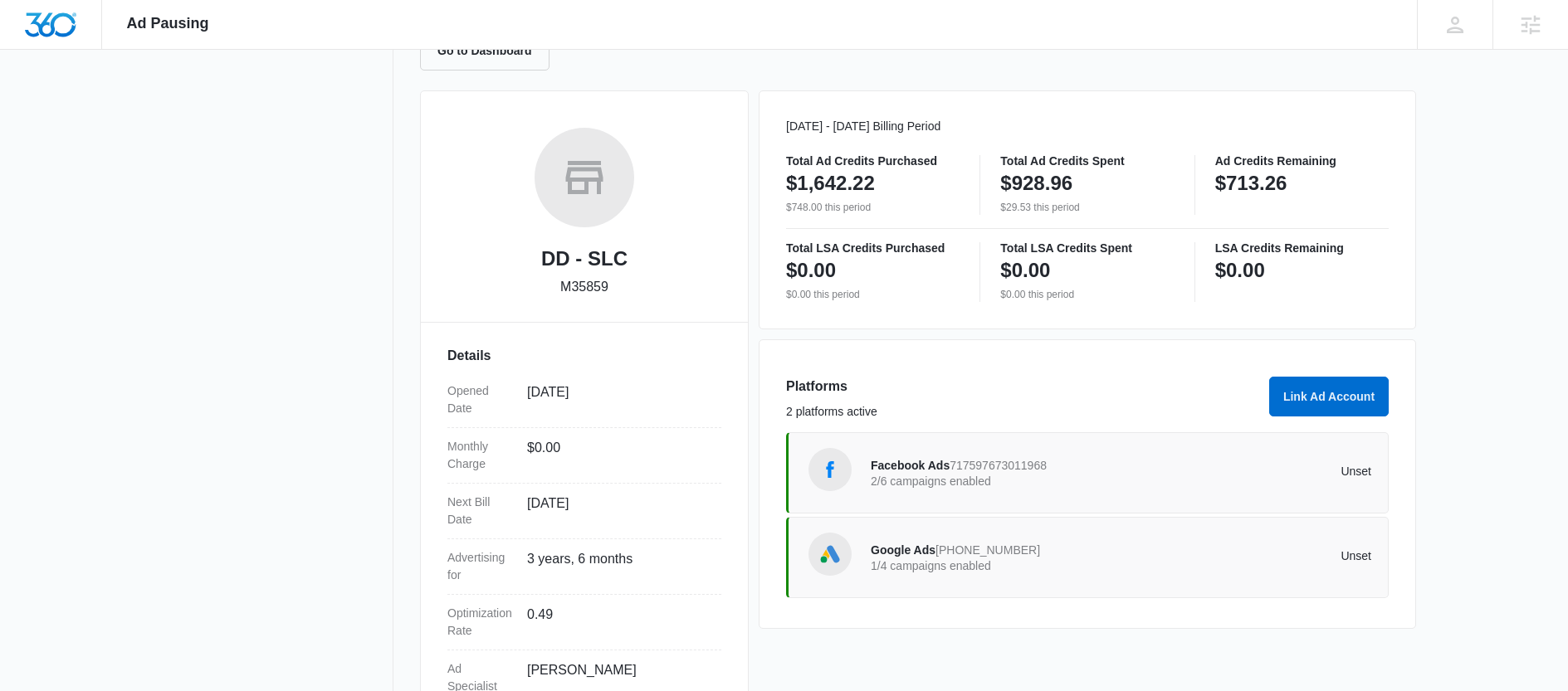
scroll to position [186, 0]
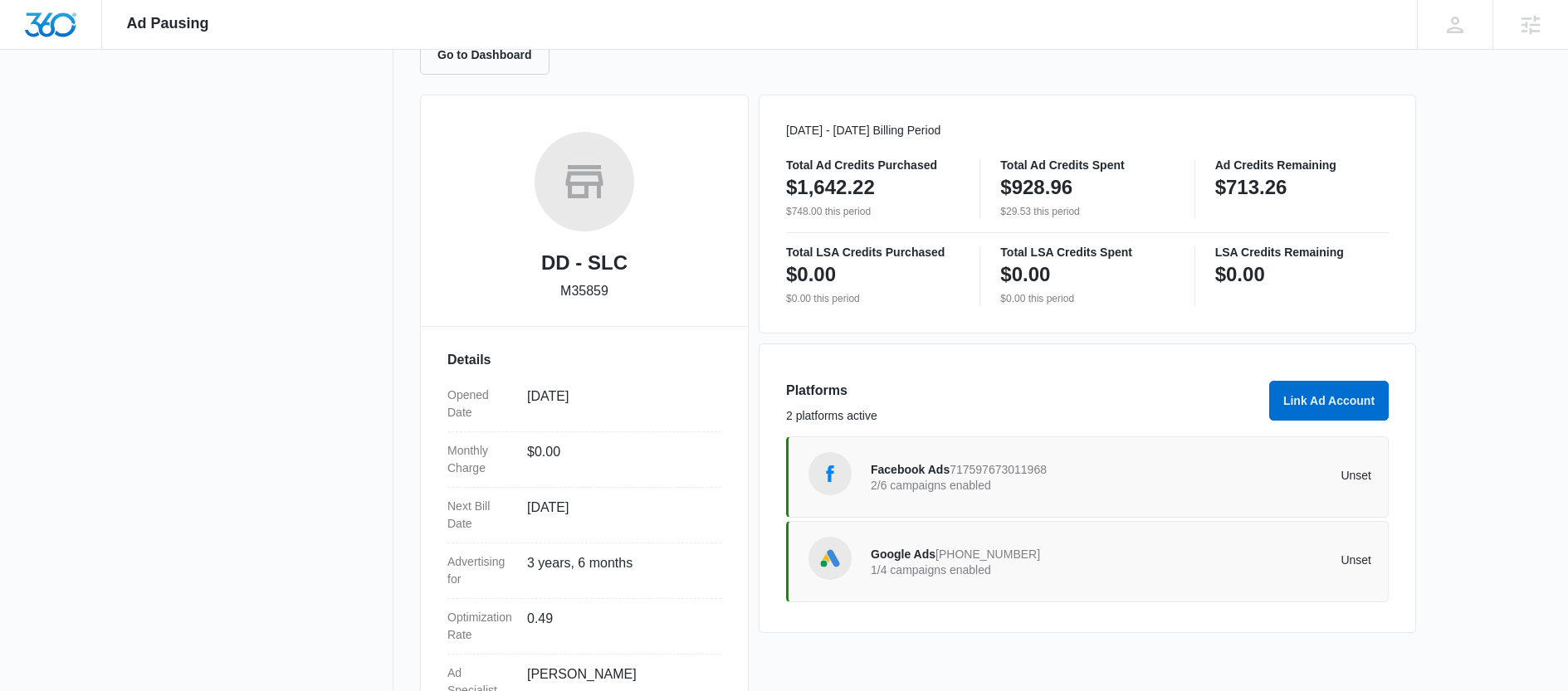
click at [918, 552] on span "Google Ads" at bounding box center [903, 554] width 65 height 13
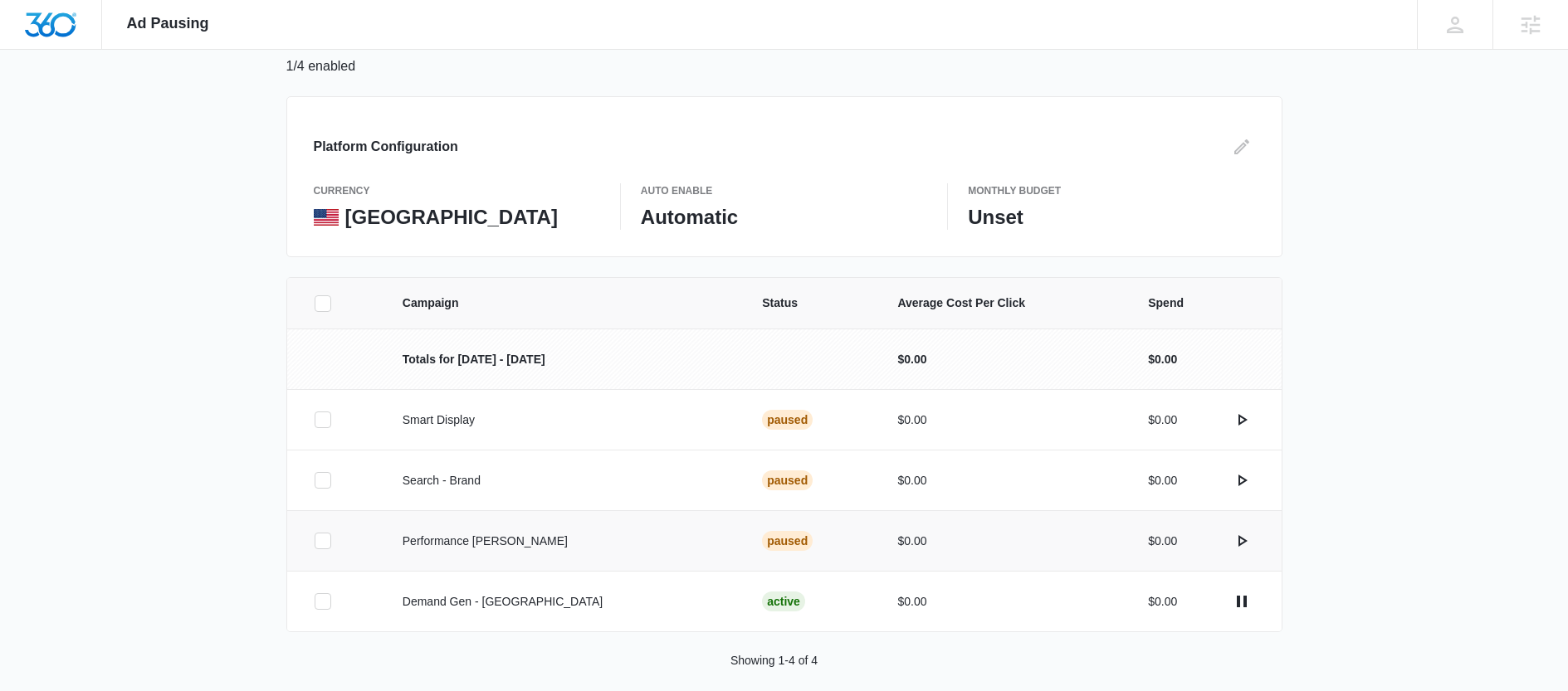
scroll to position [142, 0]
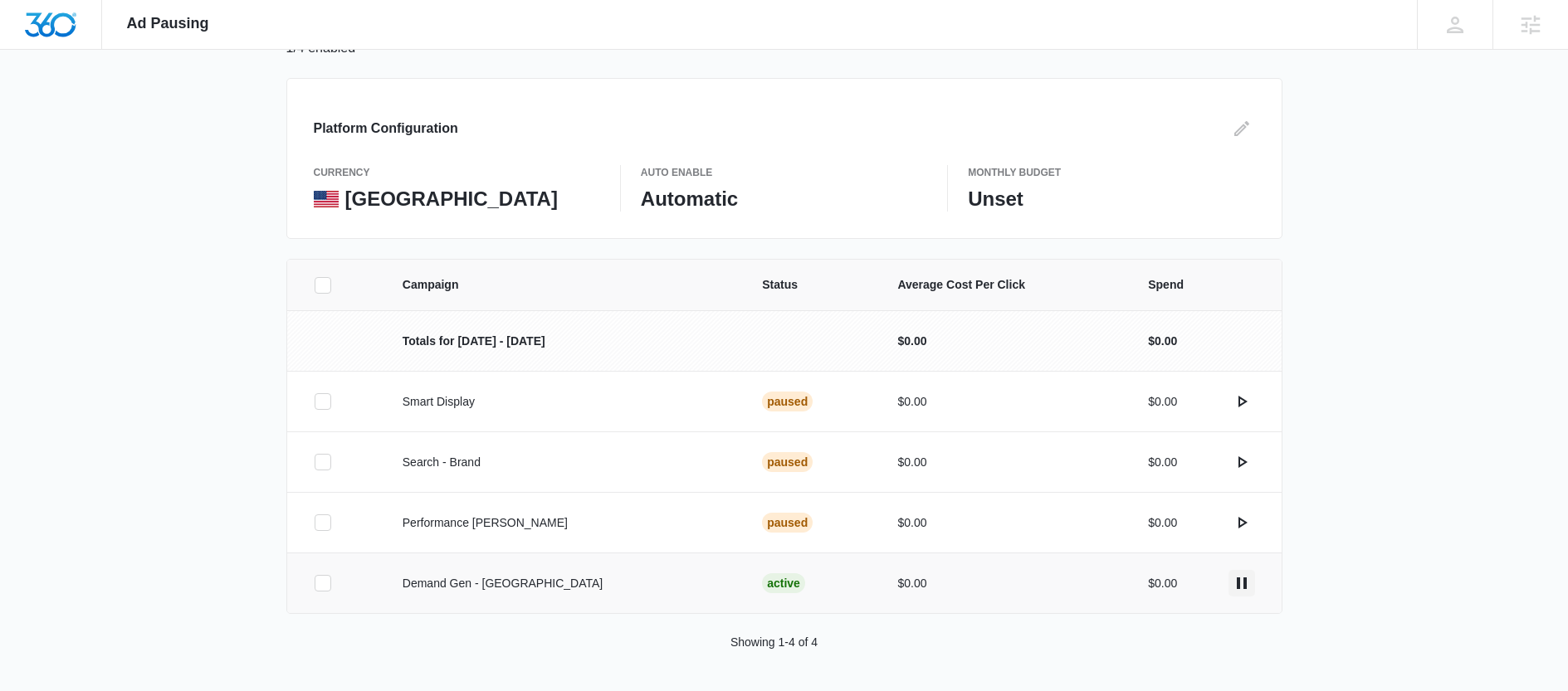
click at [1241, 583] on icon "actions.pause" at bounding box center [1242, 584] width 20 height 20
click at [1183, 614] on div "Campaign Status Average Cost Per Click Spend Totals for Oct 11 - Nov 10 $0.00 $…" at bounding box center [784, 475] width 996 height 432
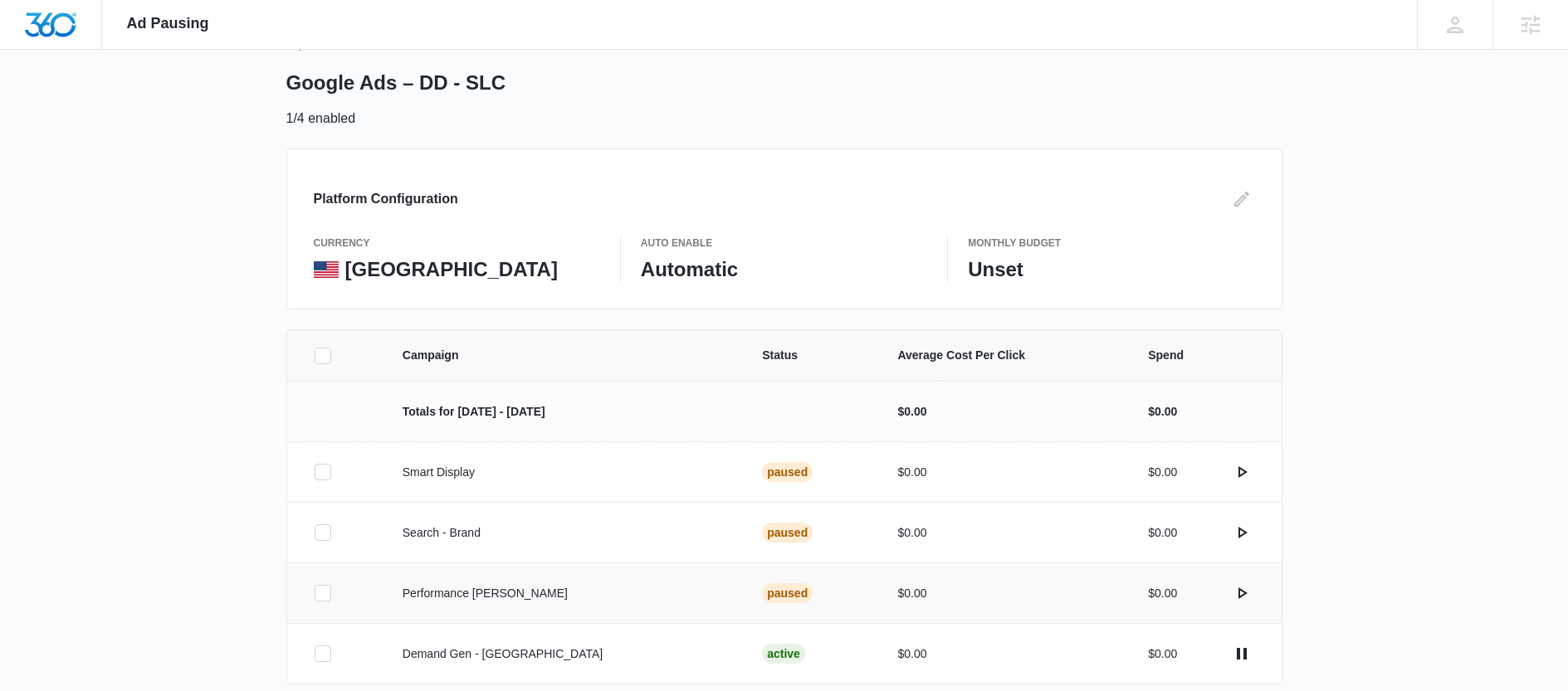
scroll to position [142, 0]
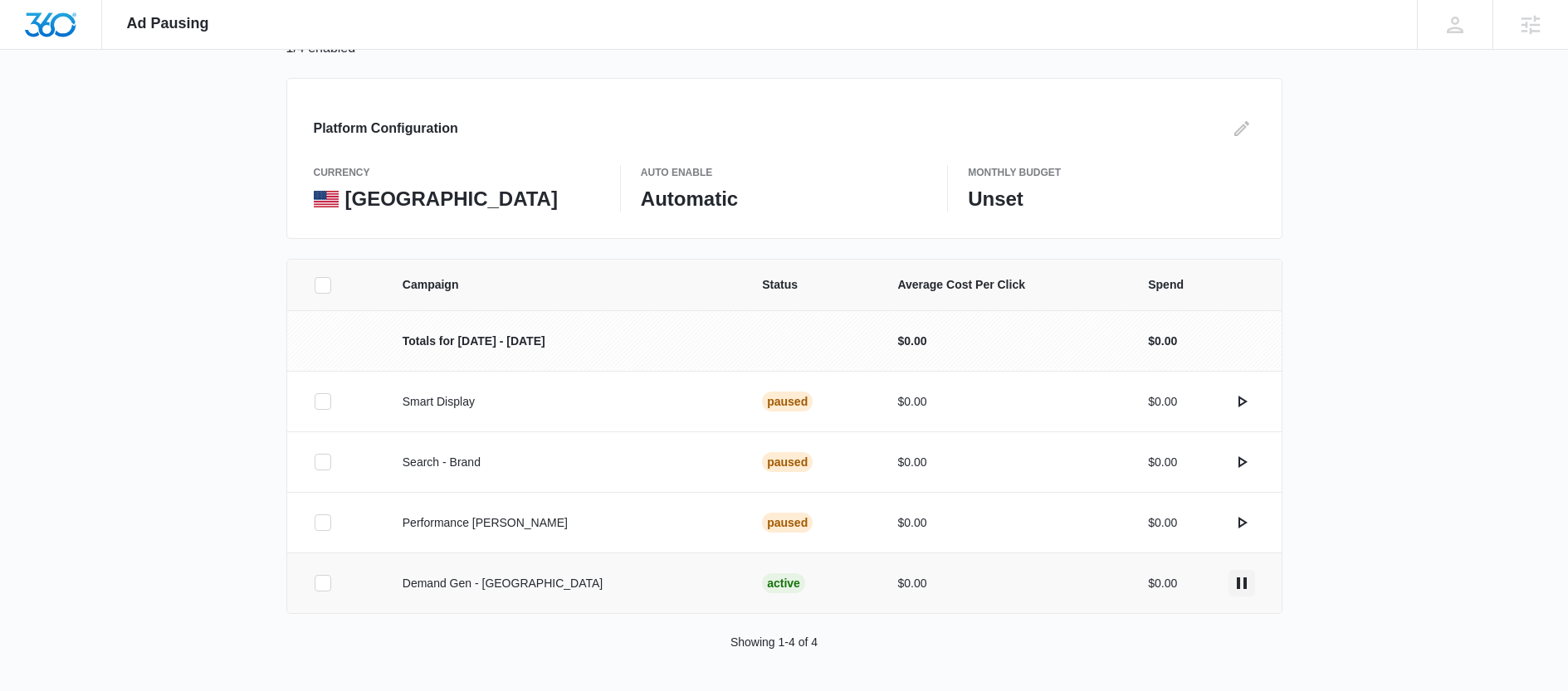
click at [1239, 576] on icon "actions.pause" at bounding box center [1242, 584] width 20 height 20
click at [228, 406] on div "Campaign Status Average Cost Per Click Spend Totals for Oct 11 - Nov 10 $0.00 $…" at bounding box center [784, 475] width 1568 height 432
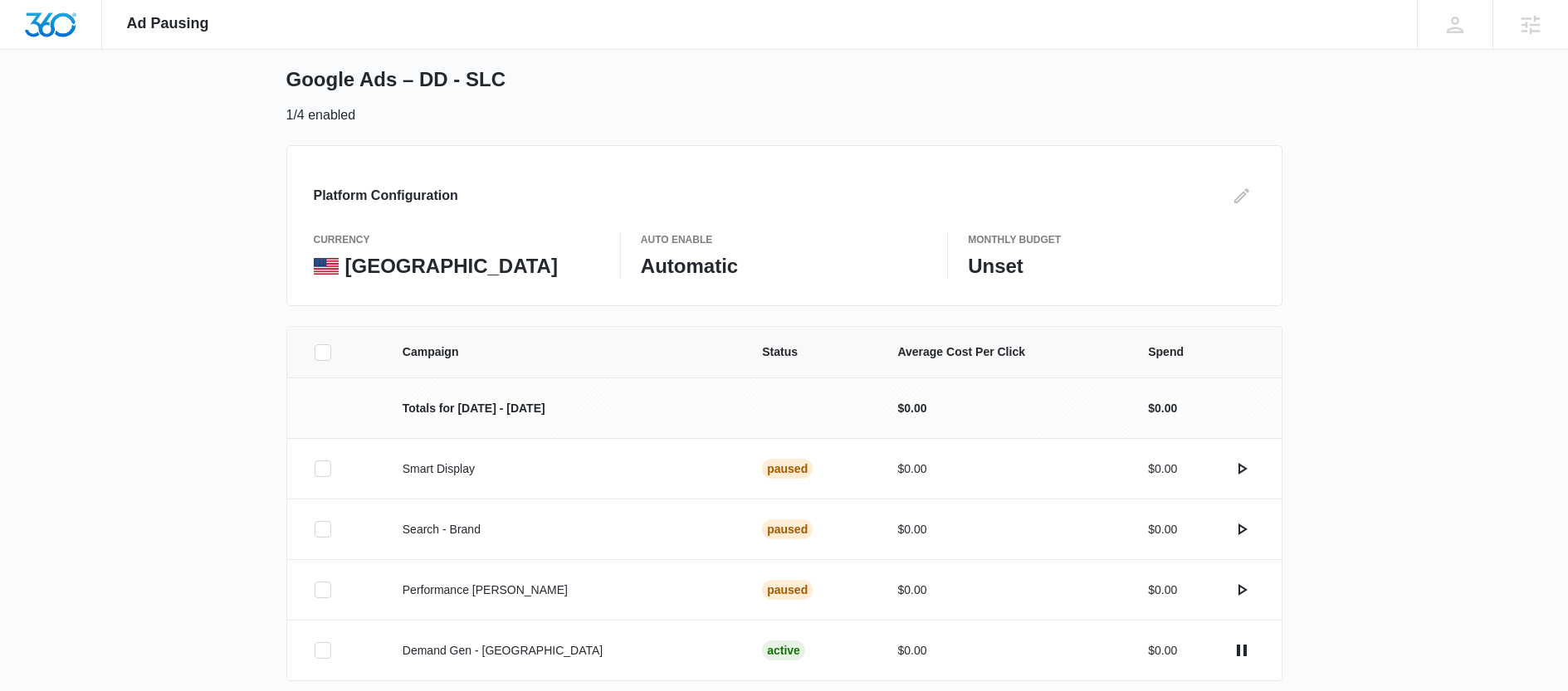
scroll to position [142, 0]
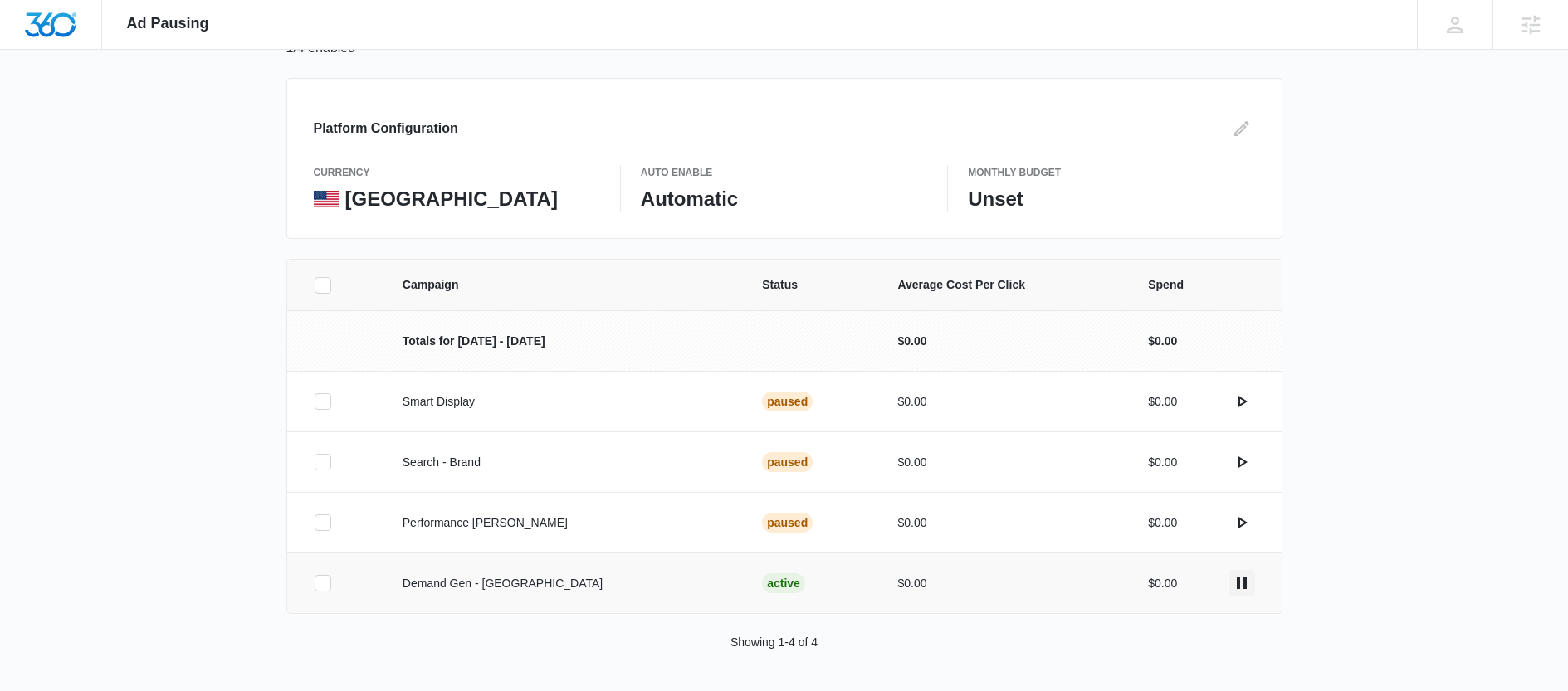
click at [1243, 579] on icon "actions.pause" at bounding box center [1242, 584] width 20 height 20
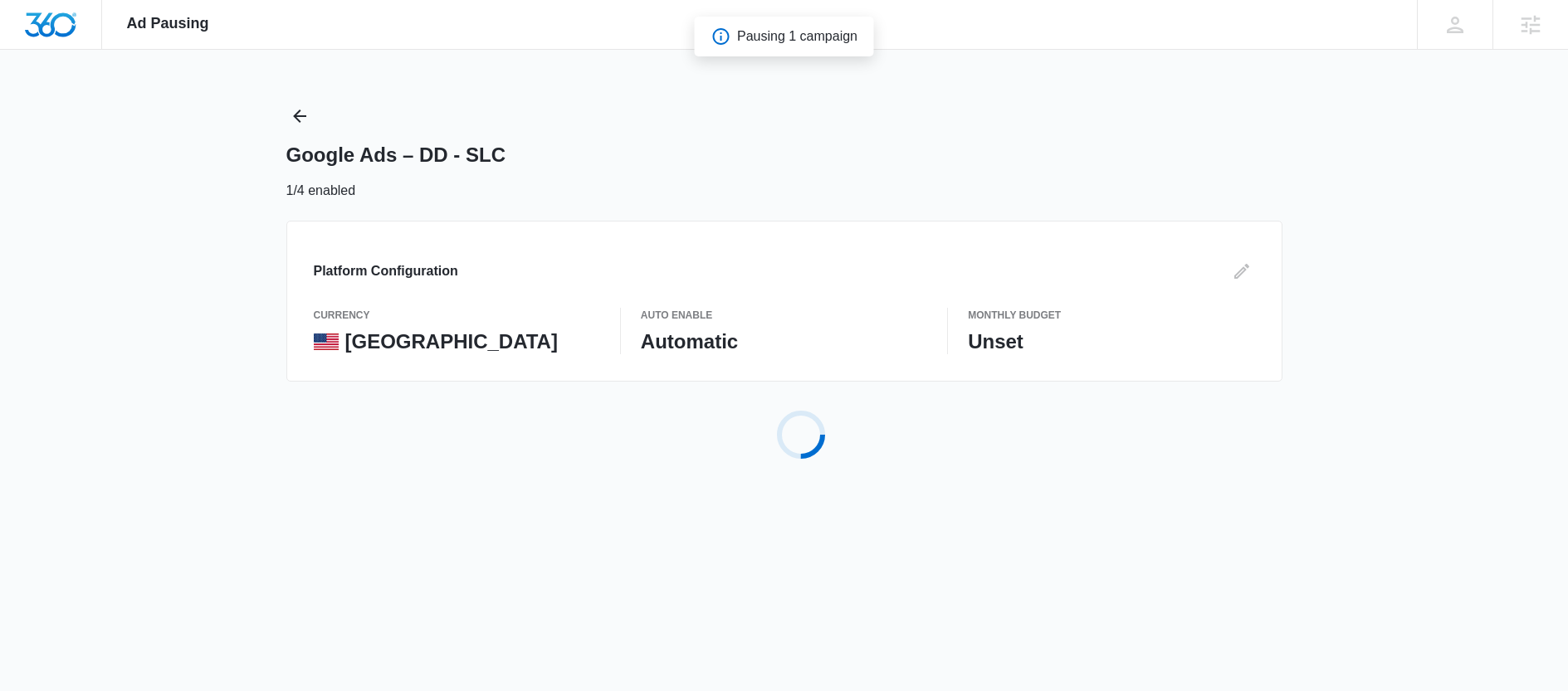
scroll to position [0, 0]
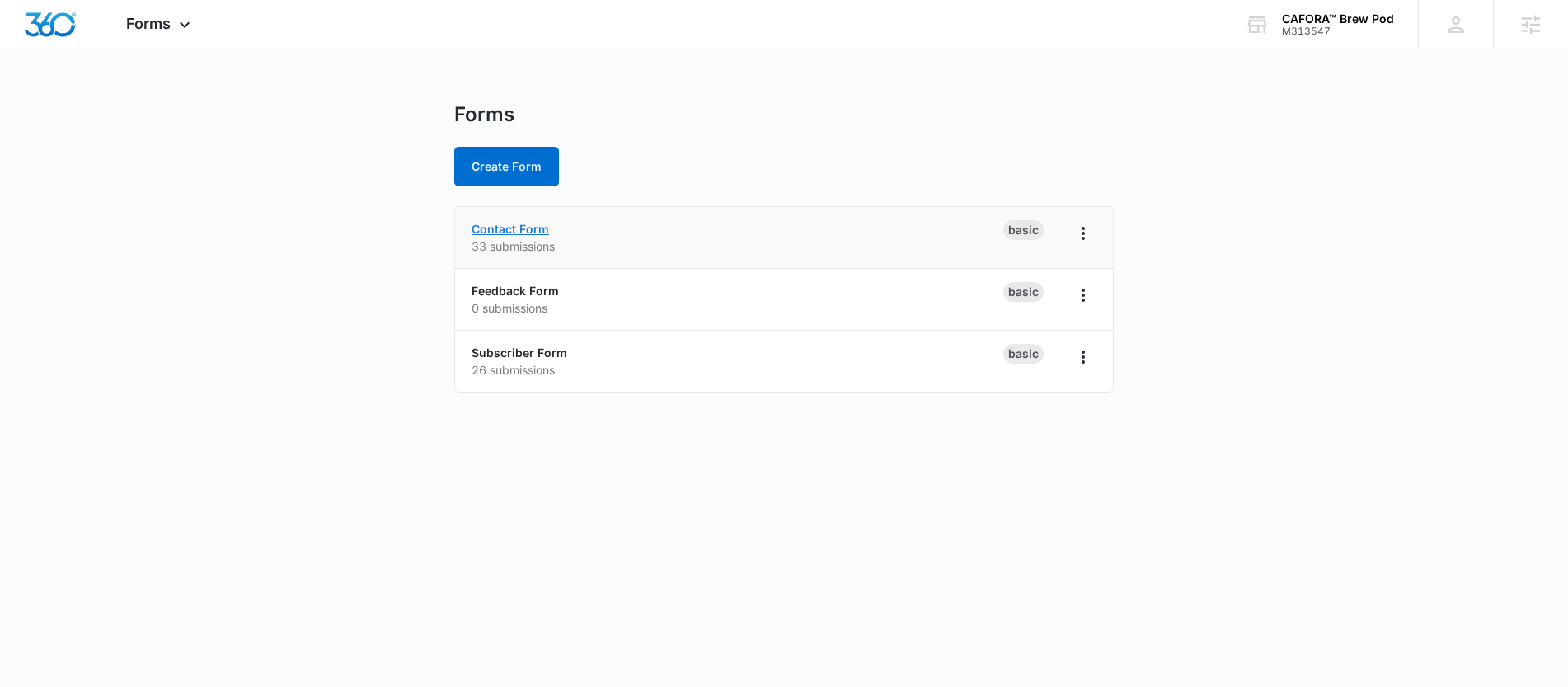
click at [524, 228] on link "Contact Form" at bounding box center [510, 229] width 77 height 14
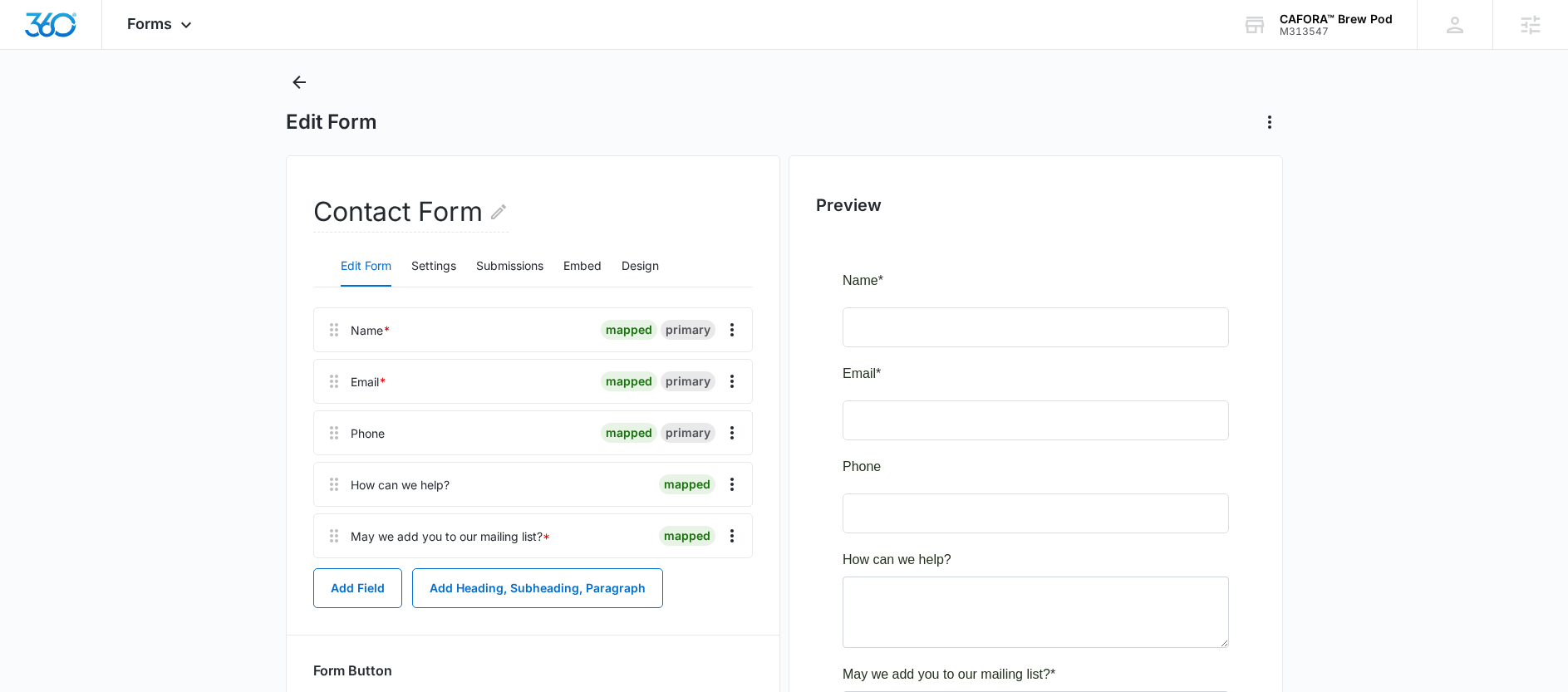
scroll to position [36, 0]
click at [503, 272] on button "Submissions" at bounding box center [510, 265] width 68 height 40
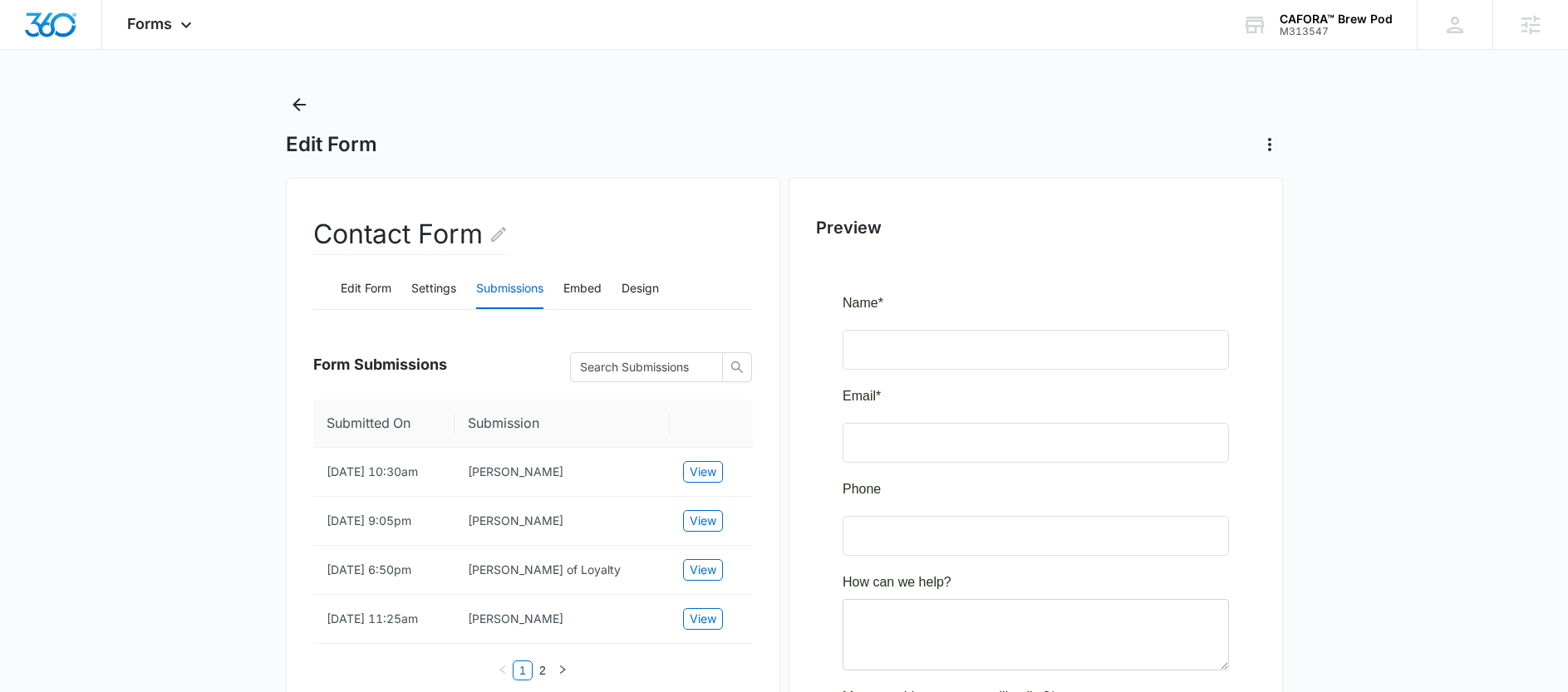
scroll to position [0, 0]
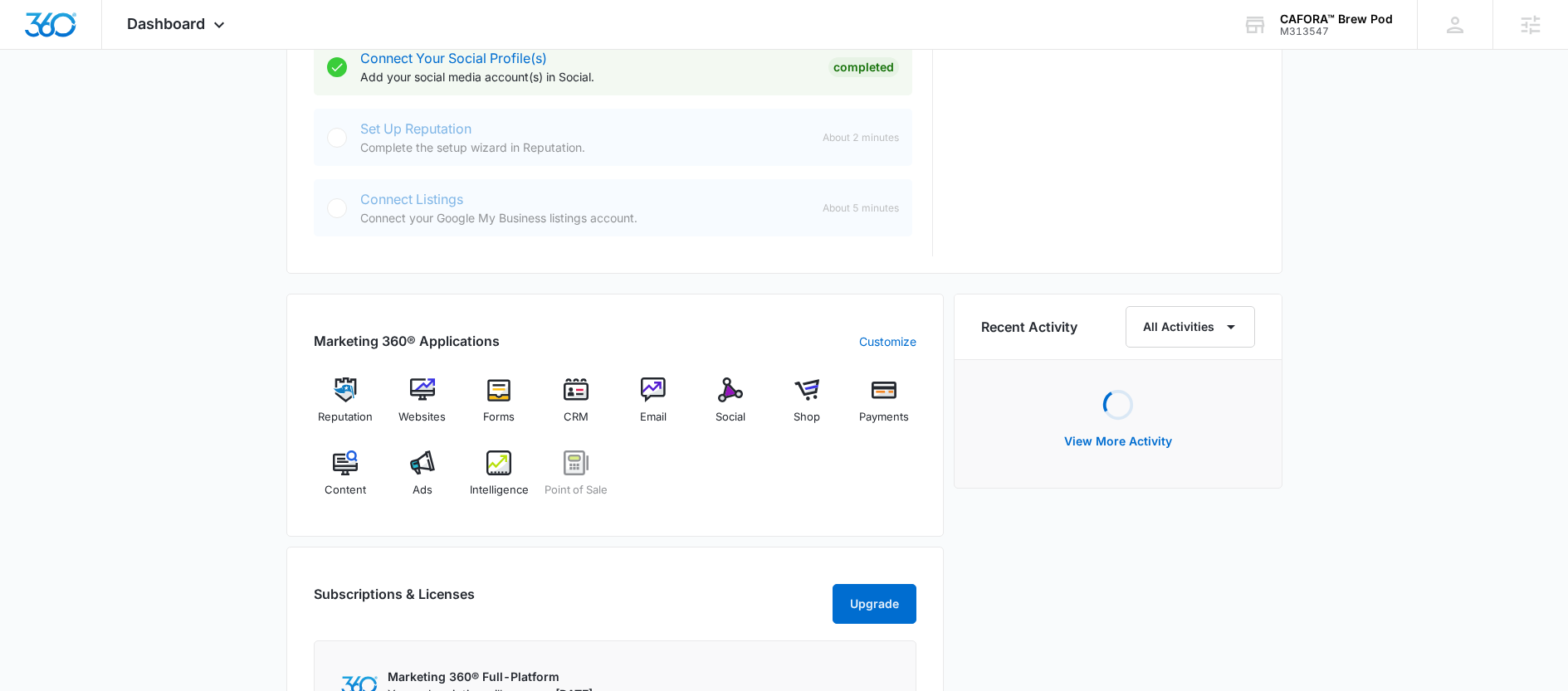
scroll to position [790, 0]
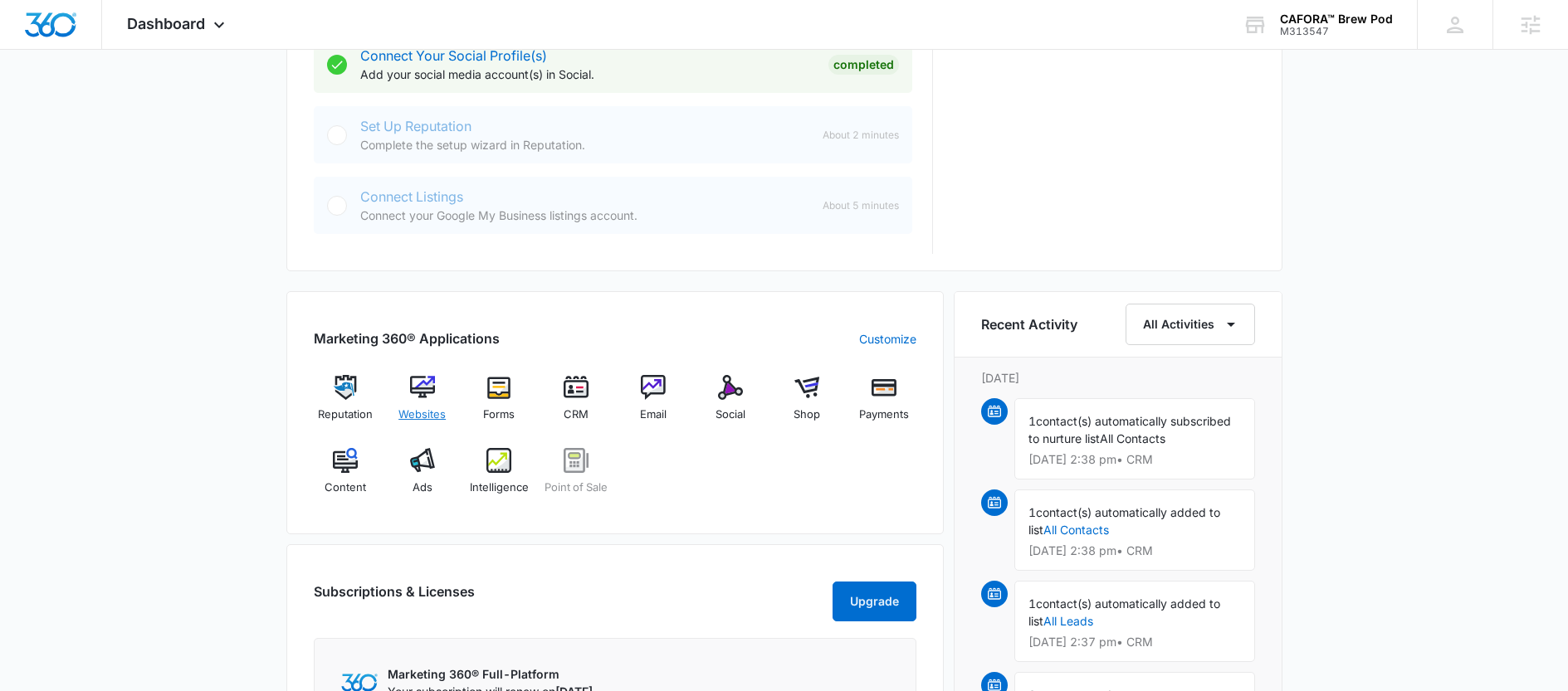
click at [419, 388] on img at bounding box center [422, 387] width 25 height 25
